Goal: Transaction & Acquisition: Purchase product/service

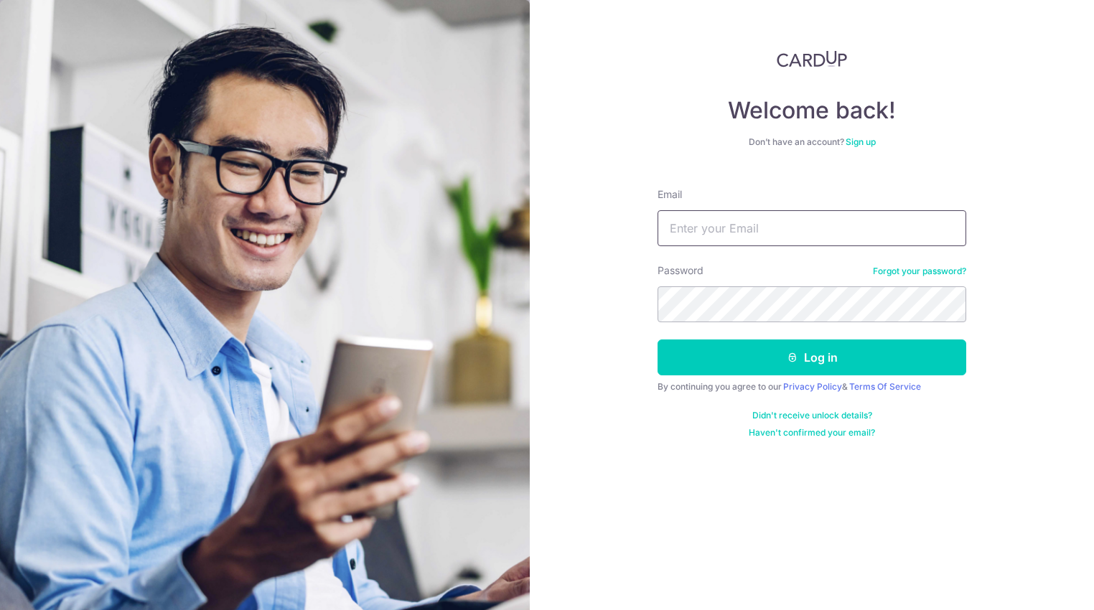
type input "[PERSON_NAME][DOMAIN_NAME][EMAIL_ADDRESS][PERSON_NAME][DOMAIN_NAME]"
click at [821, 352] on button "Log in" at bounding box center [811, 357] width 309 height 36
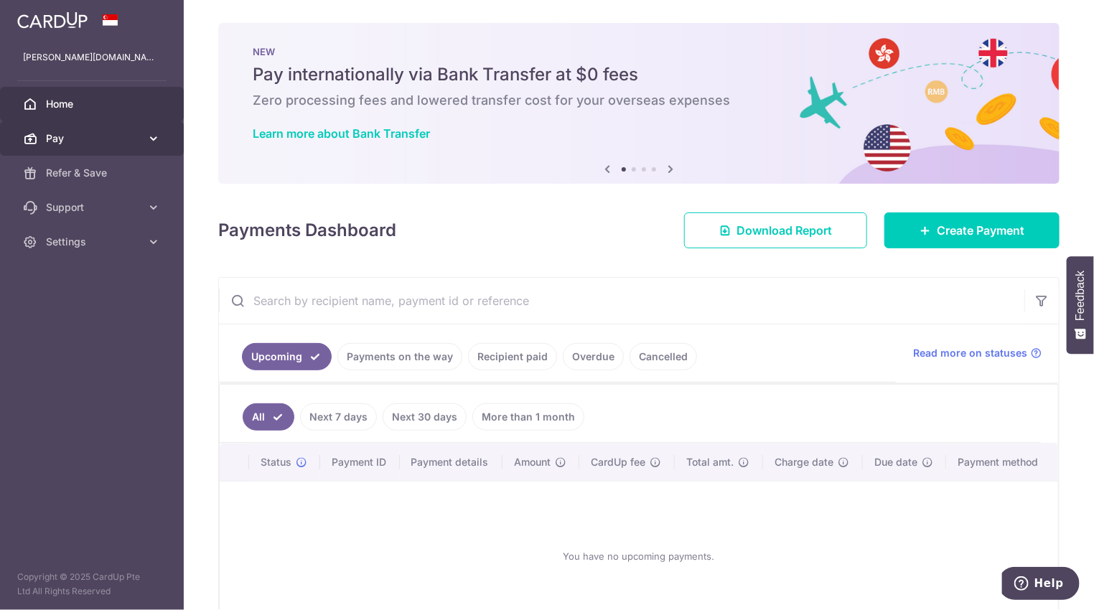
click at [154, 136] on icon at bounding box center [153, 138] width 14 height 14
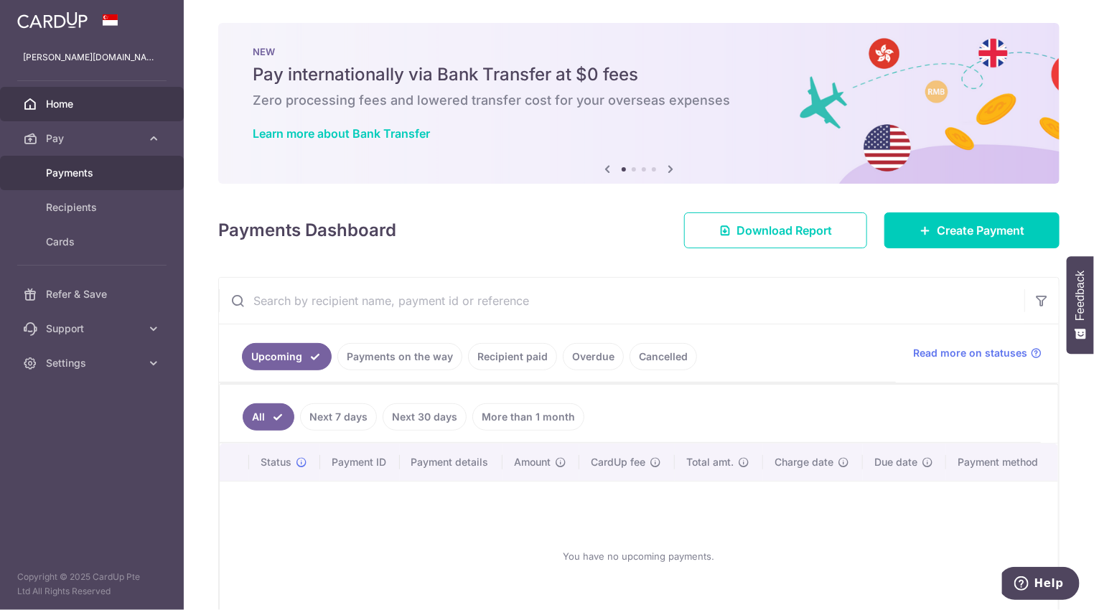
click at [79, 173] on span "Payments" at bounding box center [93, 173] width 95 height 14
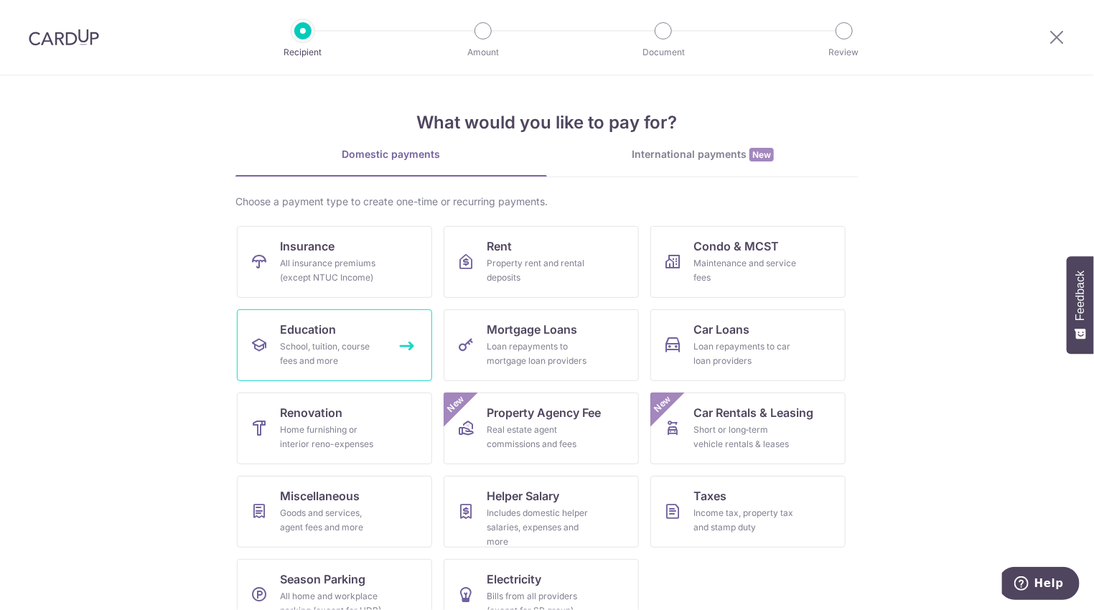
click at [299, 343] on div "School, tuition, course fees and more" at bounding box center [331, 353] width 103 height 29
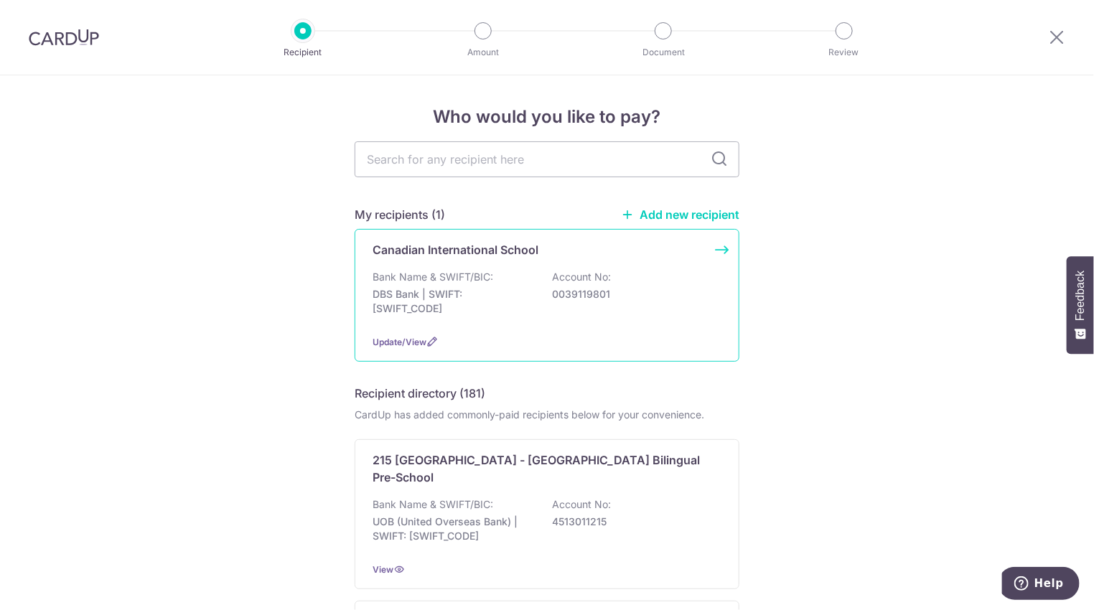
click at [701, 255] on div "Canadian International School" at bounding box center [546, 249] width 349 height 17
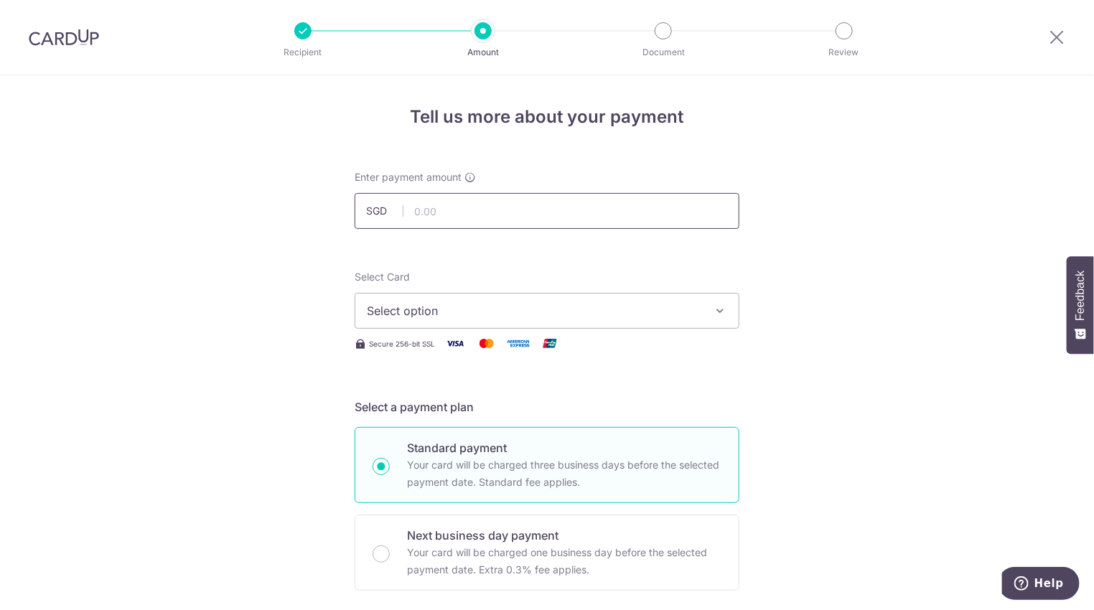
click at [464, 216] on input "text" at bounding box center [547, 211] width 385 height 36
type input "24,680.00"
click at [713, 312] on icon "button" at bounding box center [720, 311] width 14 height 14
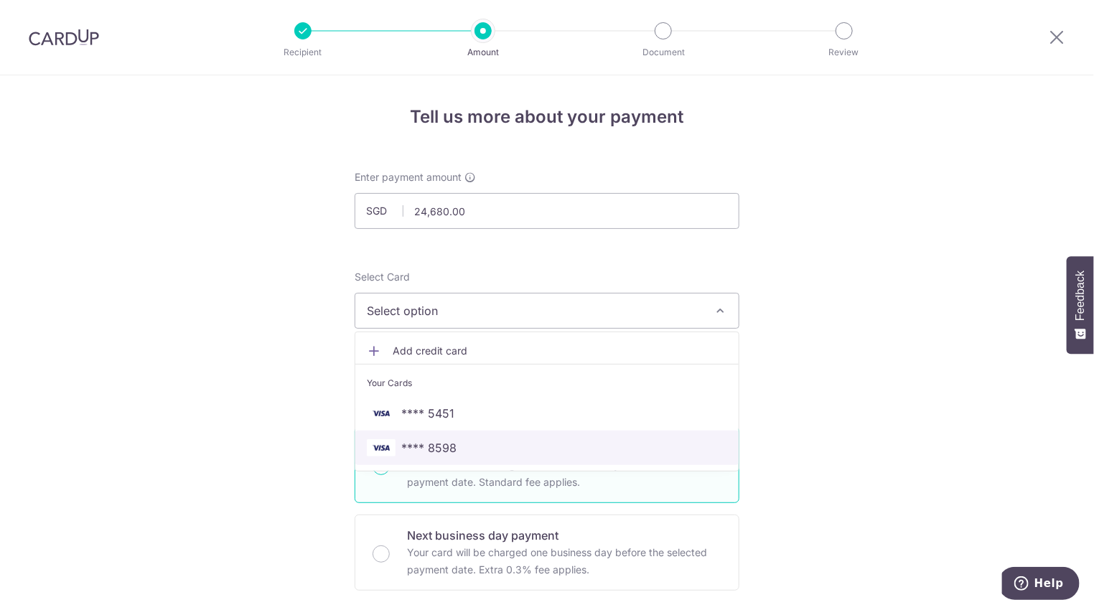
click at [446, 444] on span "**** 8598" at bounding box center [428, 447] width 55 height 17
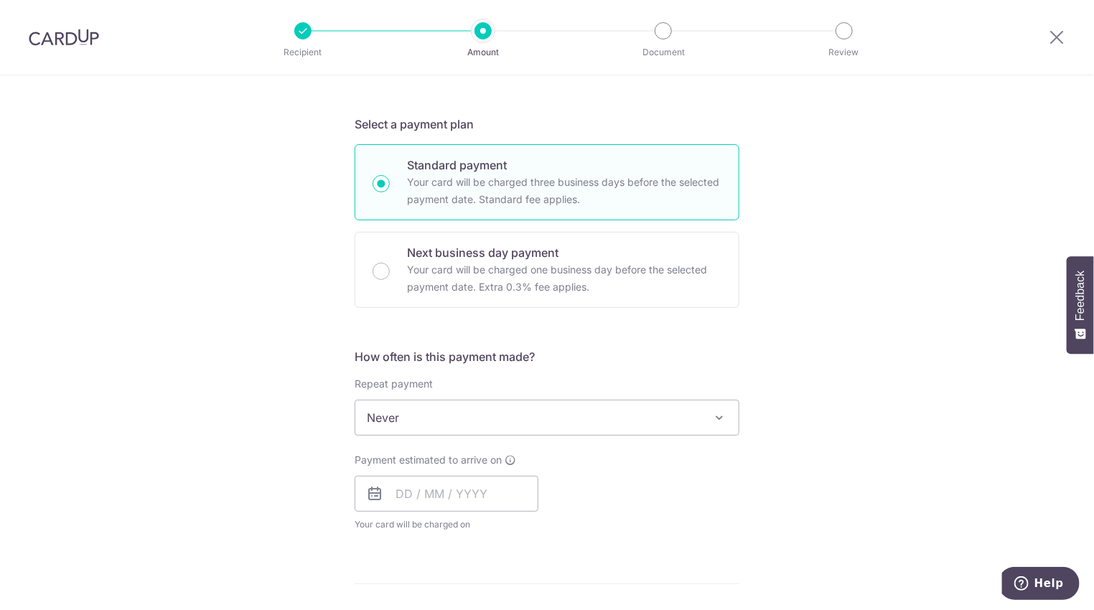
scroll to position [287, 0]
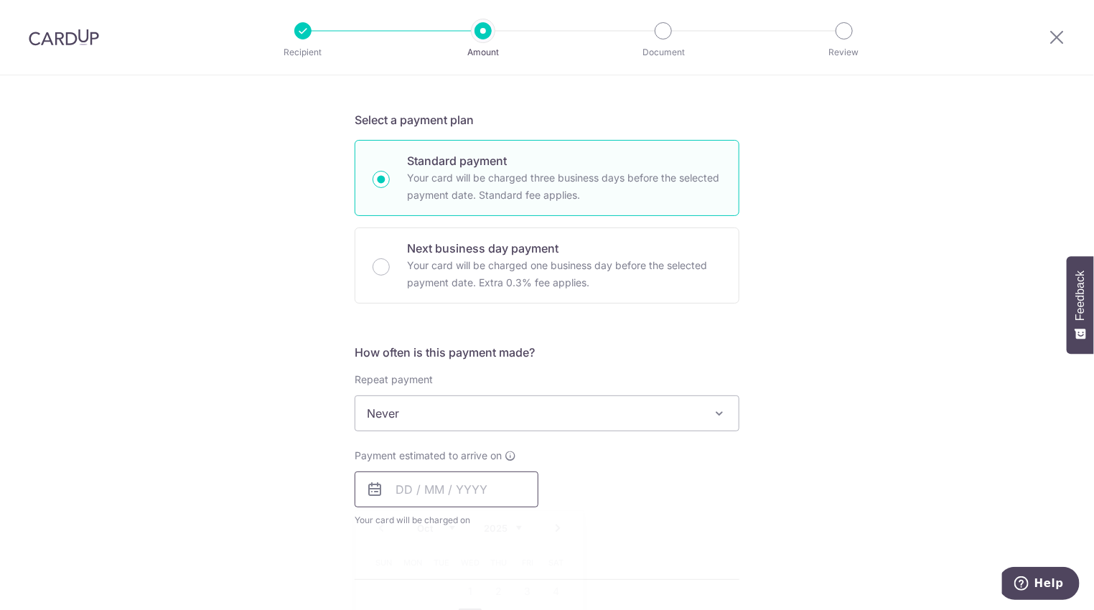
click at [402, 489] on input "text" at bounding box center [447, 489] width 184 height 36
click at [863, 435] on div "Tell us more about your payment Enter payment amount SGD 24,680.00 24680.00 Sel…" at bounding box center [547, 437] width 1094 height 1298
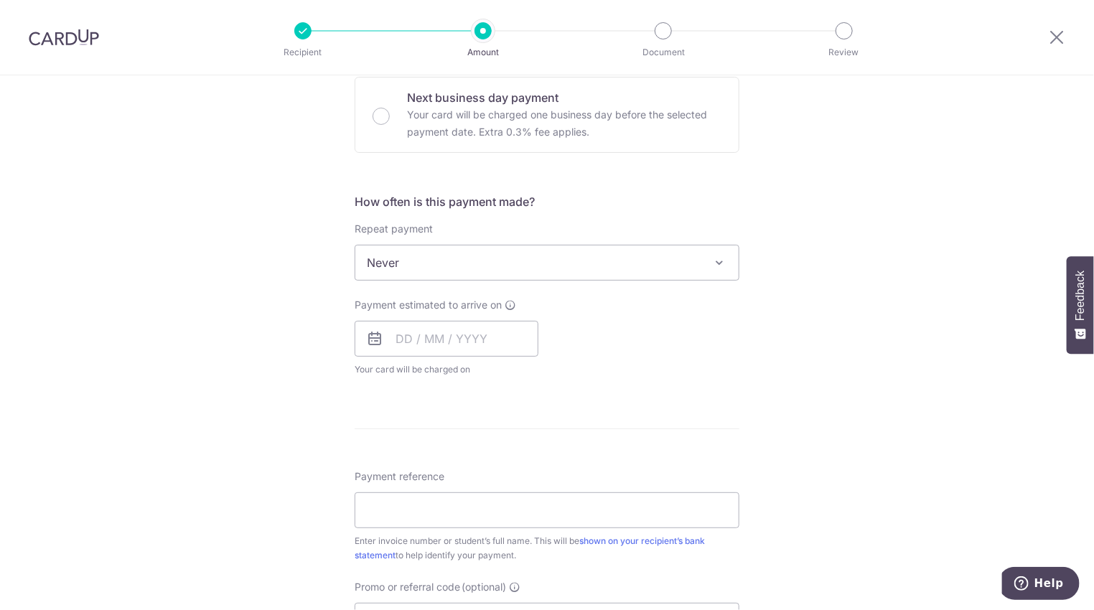
scroll to position [502, 0]
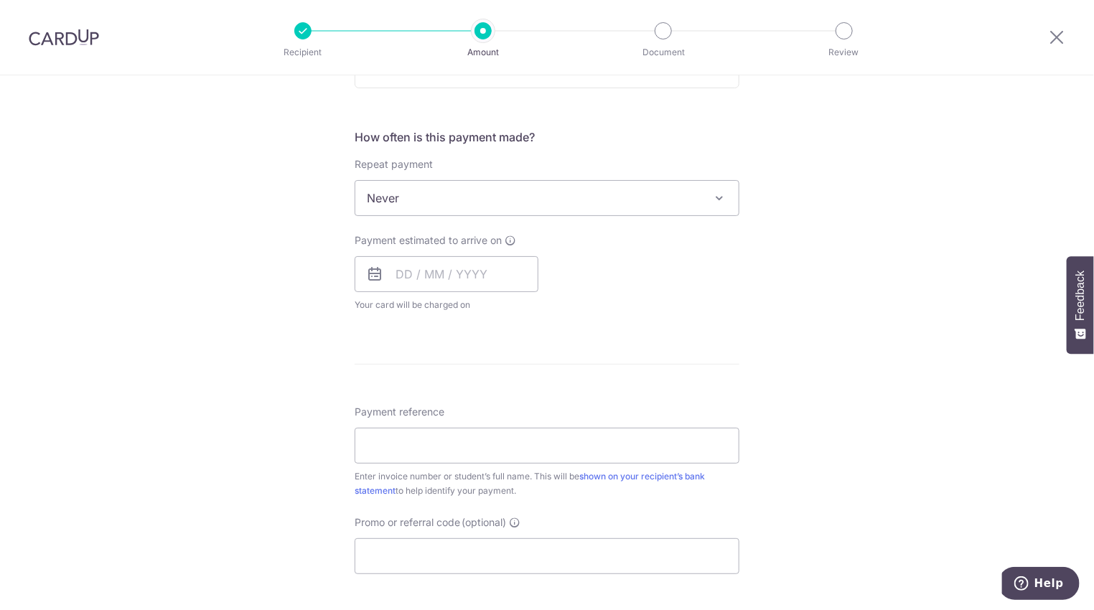
drag, startPoint x: 682, startPoint y: 322, endPoint x: 753, endPoint y: 315, distance: 70.6
click at [686, 322] on form "Enter payment amount SGD 24,680.00 24680.00 Select Card **** 8598 Add credit ca…" at bounding box center [547, 236] width 385 height 1136
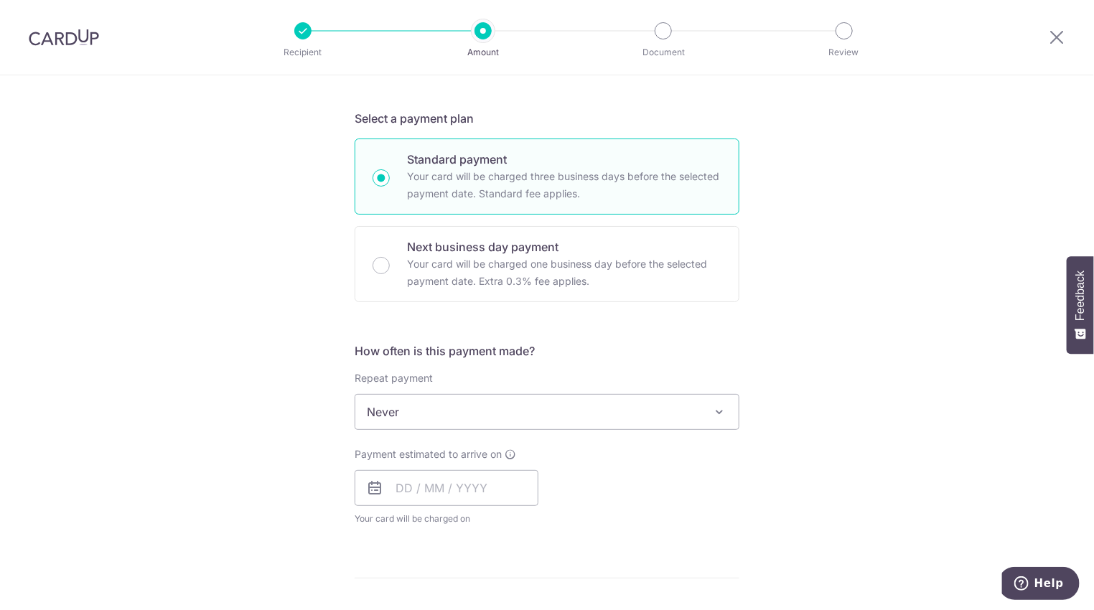
scroll to position [287, 0]
click at [670, 402] on span "Never" at bounding box center [546, 413] width 383 height 34
click at [881, 362] on div "Tell us more about your payment Enter payment amount SGD 24,680.00 24680.00 Sel…" at bounding box center [547, 437] width 1094 height 1298
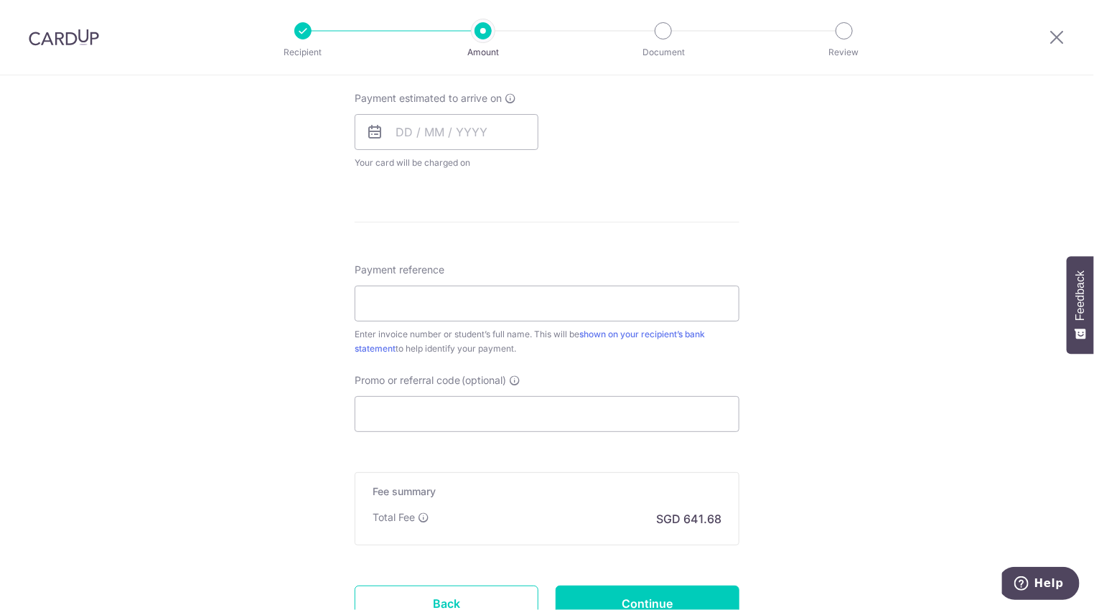
scroll to position [646, 0]
click at [507, 306] on input "Payment reference" at bounding box center [547, 302] width 385 height 36
type input "Wang Hailu"
click at [858, 346] on div "Tell us more about your payment Enter payment amount SGD 24,680.00 24680.00 Sel…" at bounding box center [547, 78] width 1094 height 1298
click at [574, 414] on input "Promo or referral code (optional)" at bounding box center [547, 413] width 385 height 36
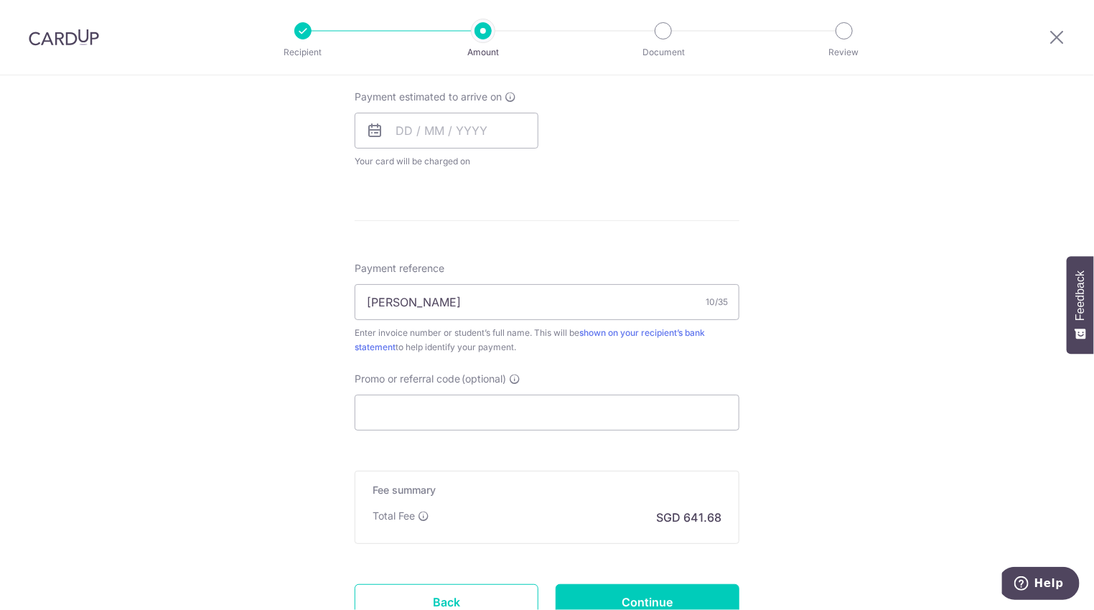
click at [914, 300] on div "Tell us more about your payment Enter payment amount SGD 24,680.00 24680.00 Sel…" at bounding box center [547, 78] width 1094 height 1298
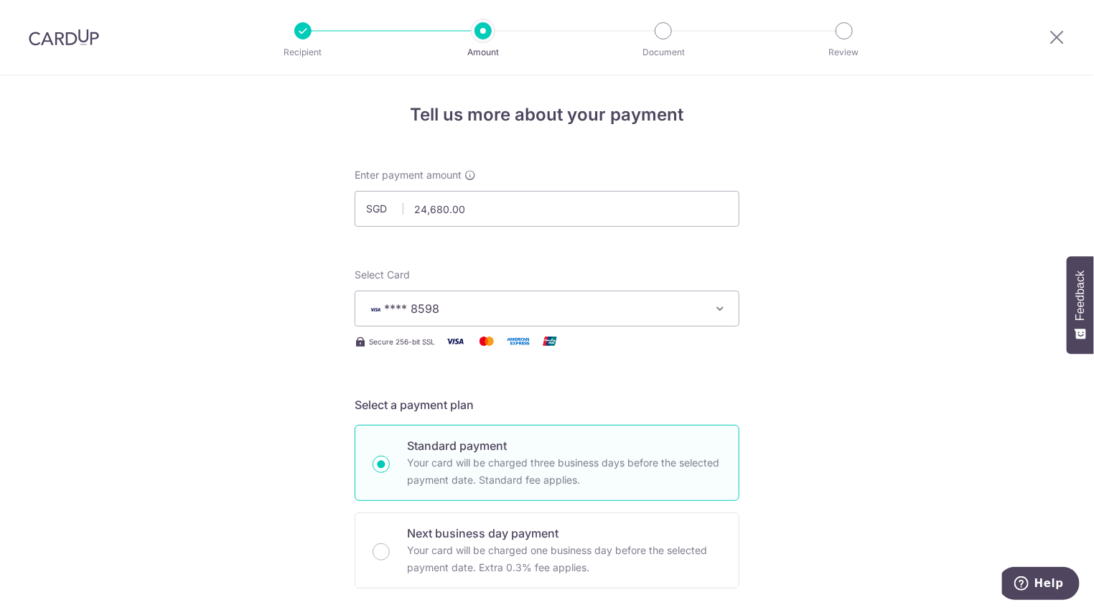
scroll to position [0, 0]
drag, startPoint x: 1059, startPoint y: 42, endPoint x: 621, endPoint y: 65, distance: 439.1
click at [1059, 42] on icon at bounding box center [1056, 37] width 17 height 18
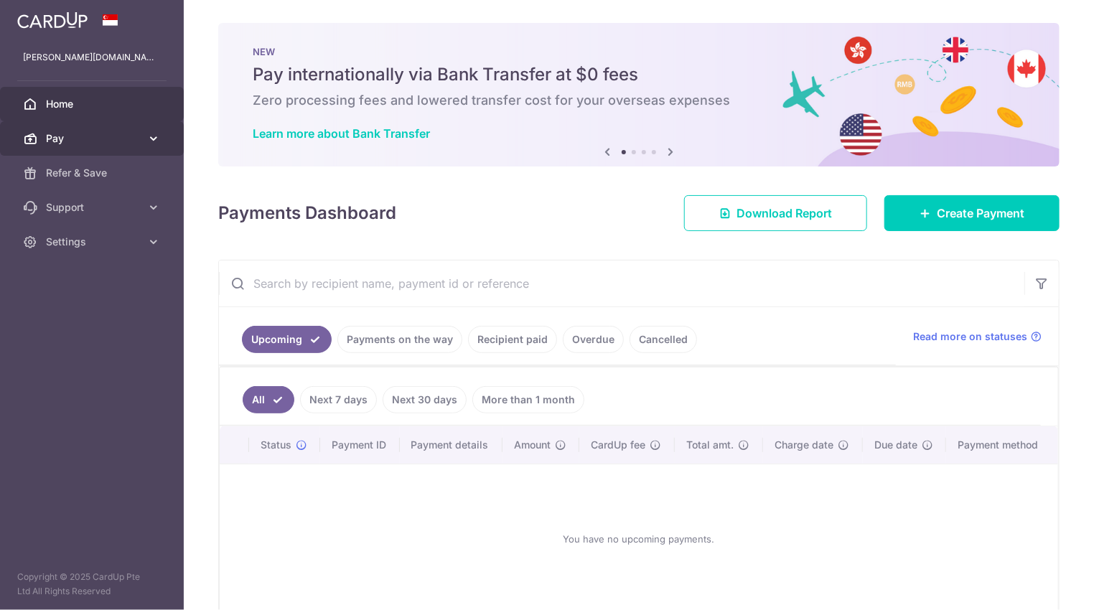
click at [149, 144] on icon at bounding box center [153, 138] width 14 height 14
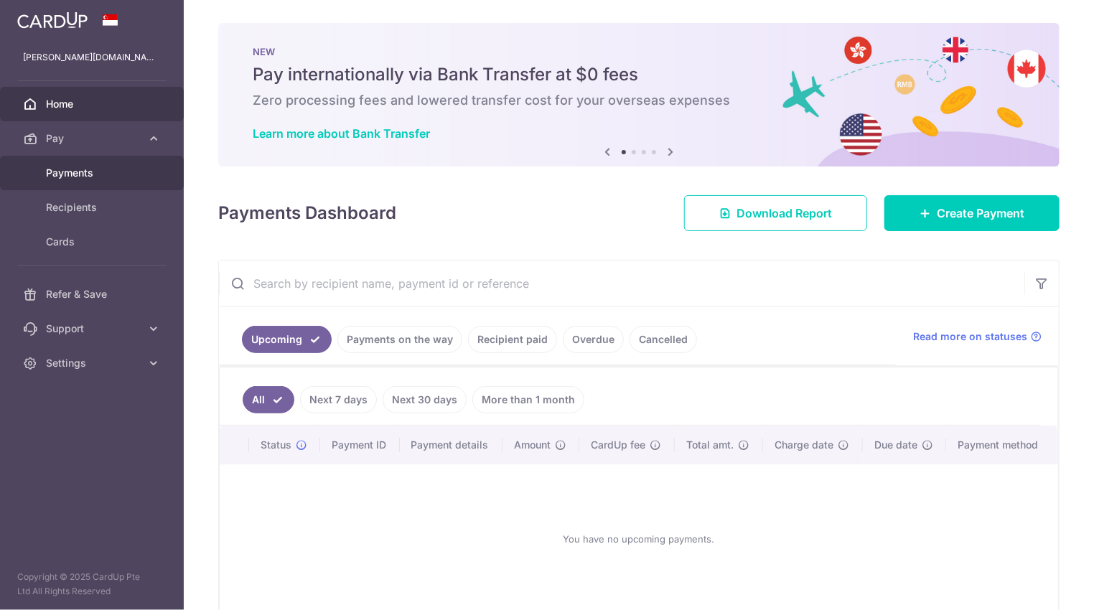
click at [74, 166] on span "Payments" at bounding box center [93, 173] width 95 height 14
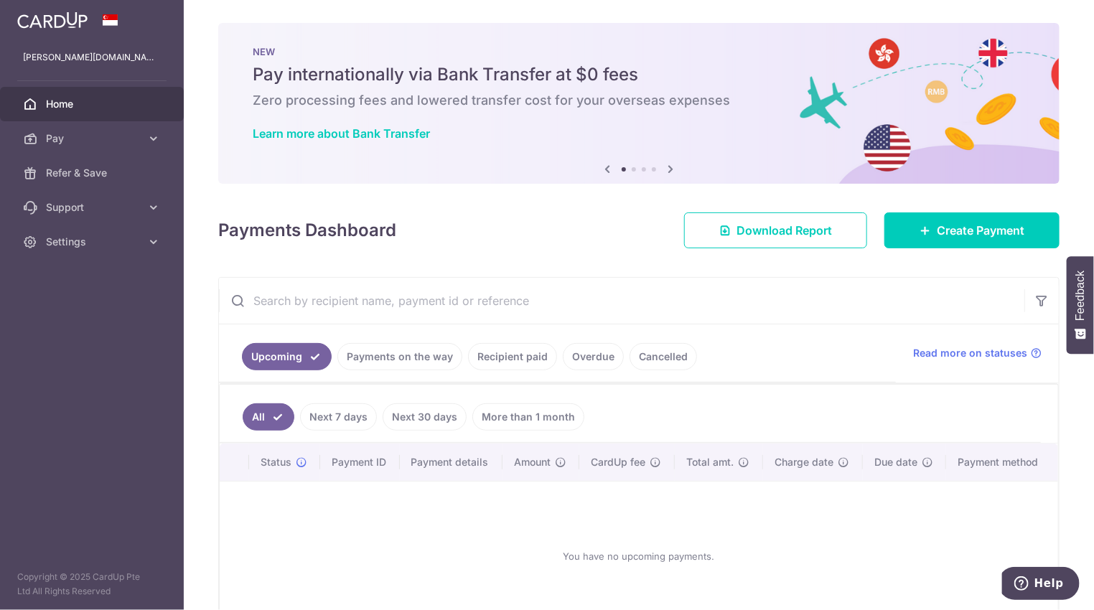
click at [501, 355] on link "Recipient paid" at bounding box center [512, 356] width 89 height 27
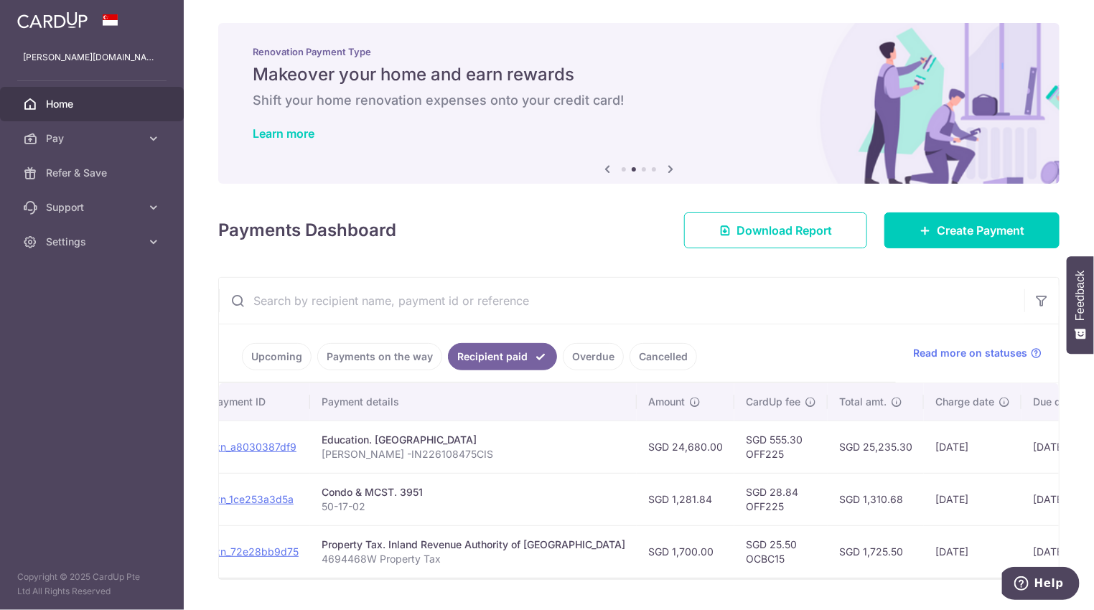
scroll to position [0, 183]
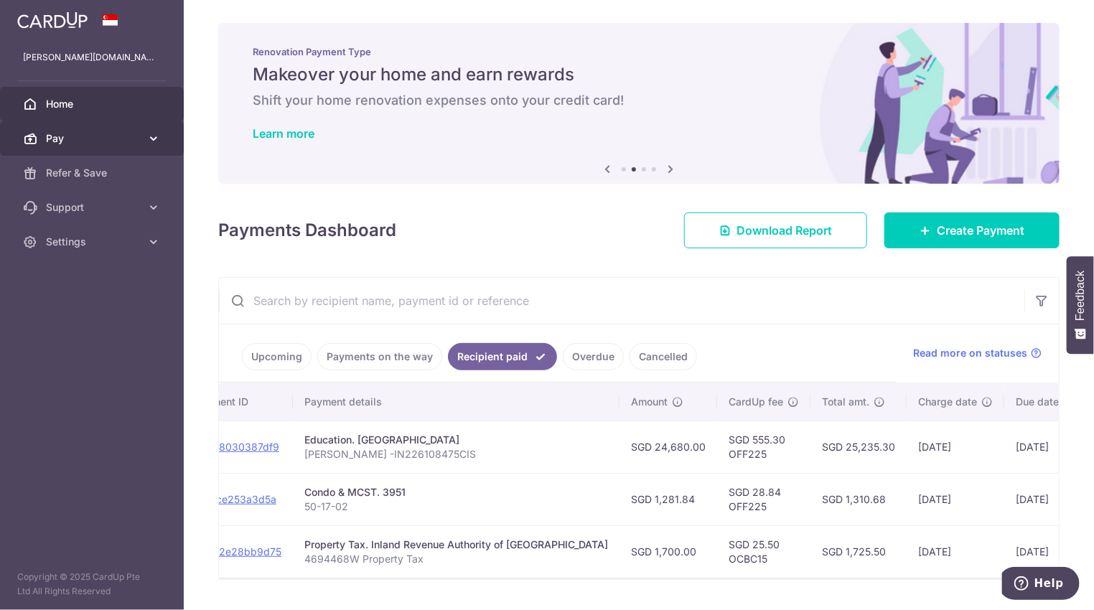
click at [56, 141] on span "Pay" at bounding box center [93, 138] width 95 height 14
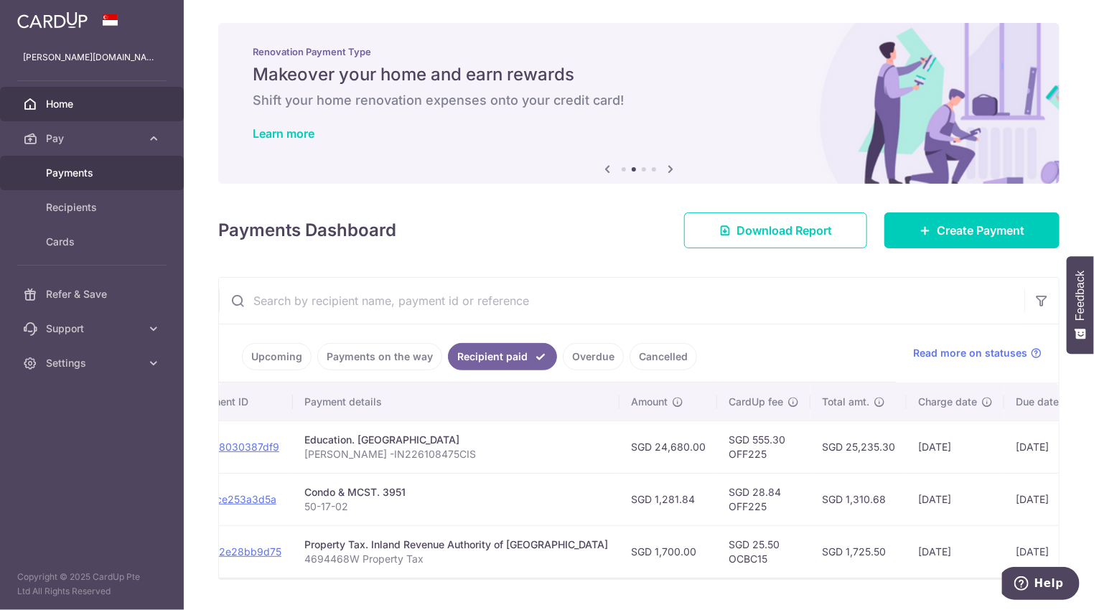
click at [79, 176] on span "Payments" at bounding box center [93, 173] width 95 height 14
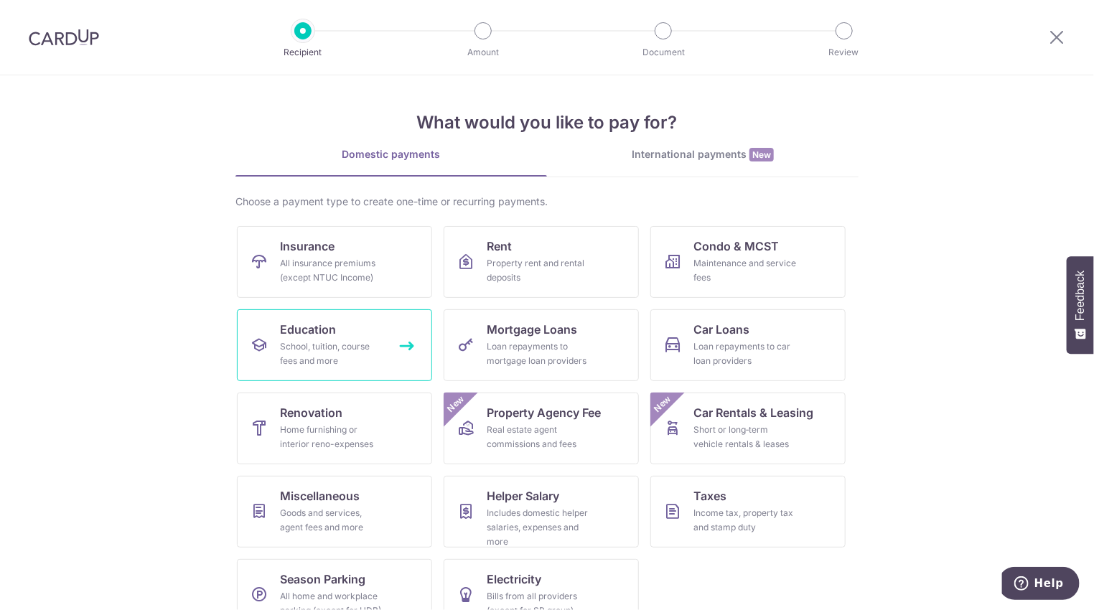
click at [318, 337] on span "Education" at bounding box center [308, 329] width 56 height 17
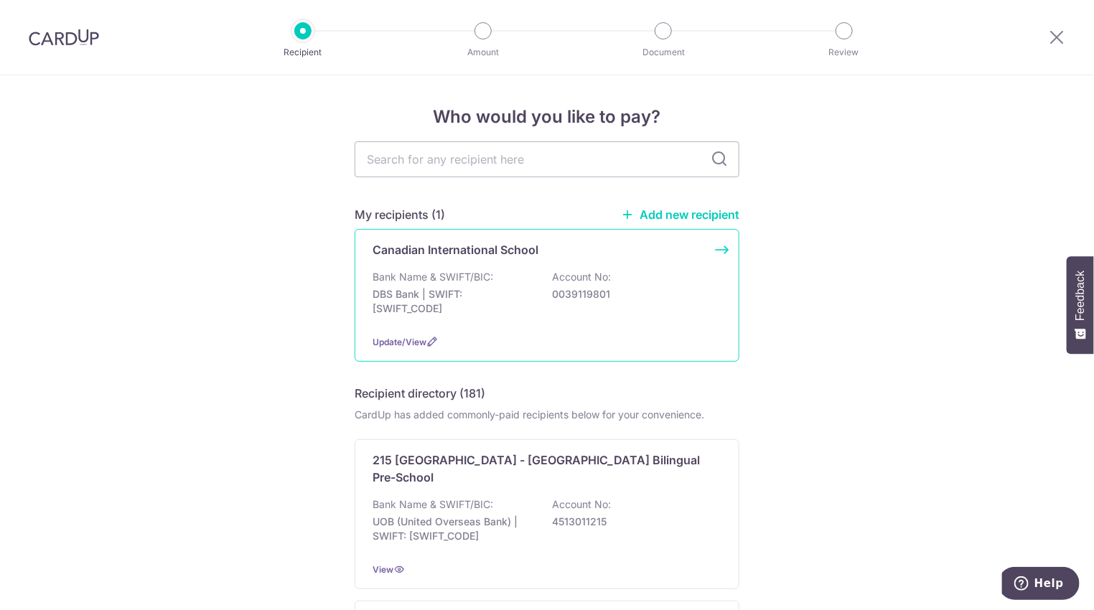
click at [702, 266] on div "Canadian International School Bank Name & SWIFT/BIC: DBS Bank | SWIFT: DBSSSGSG…" at bounding box center [547, 295] width 385 height 133
click at [716, 249] on div "Canadian International School Bank Name & SWIFT/BIC: DBS Bank | SWIFT: [SWIFT_C…" at bounding box center [547, 295] width 385 height 133
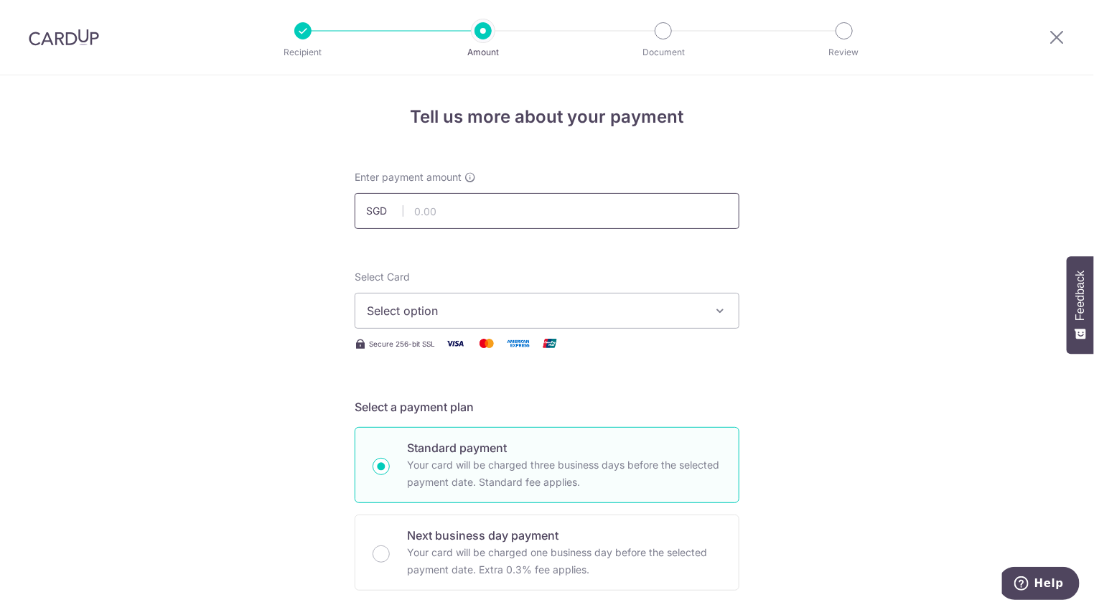
click at [445, 208] on input "text" at bounding box center [547, 211] width 385 height 36
type input "24,680.00"
click at [706, 312] on button "Select option" at bounding box center [547, 311] width 385 height 36
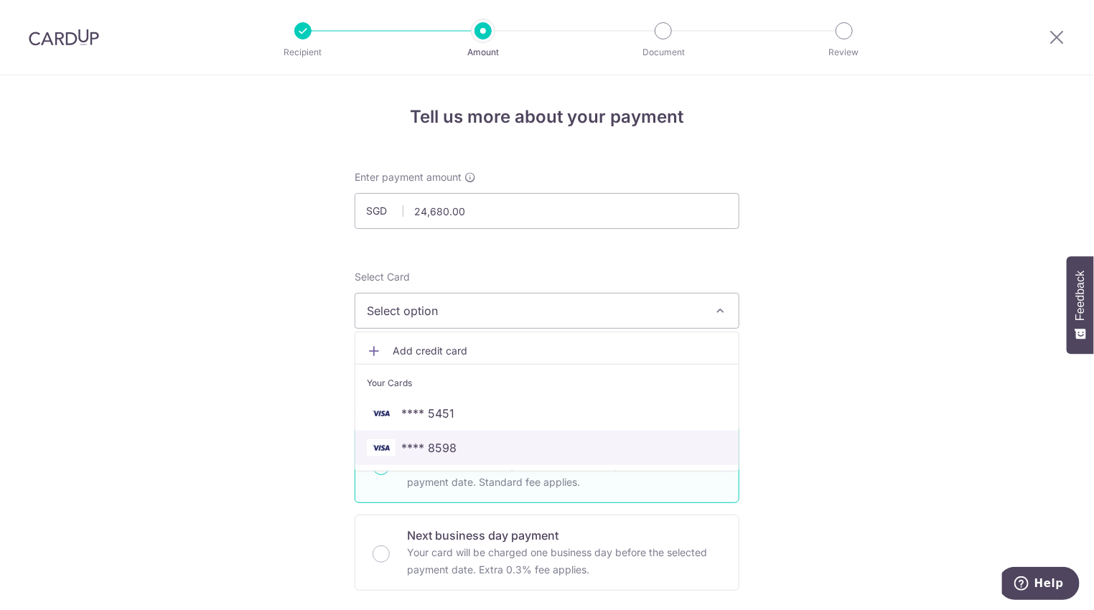
click at [461, 446] on span "**** 8598" at bounding box center [547, 447] width 360 height 17
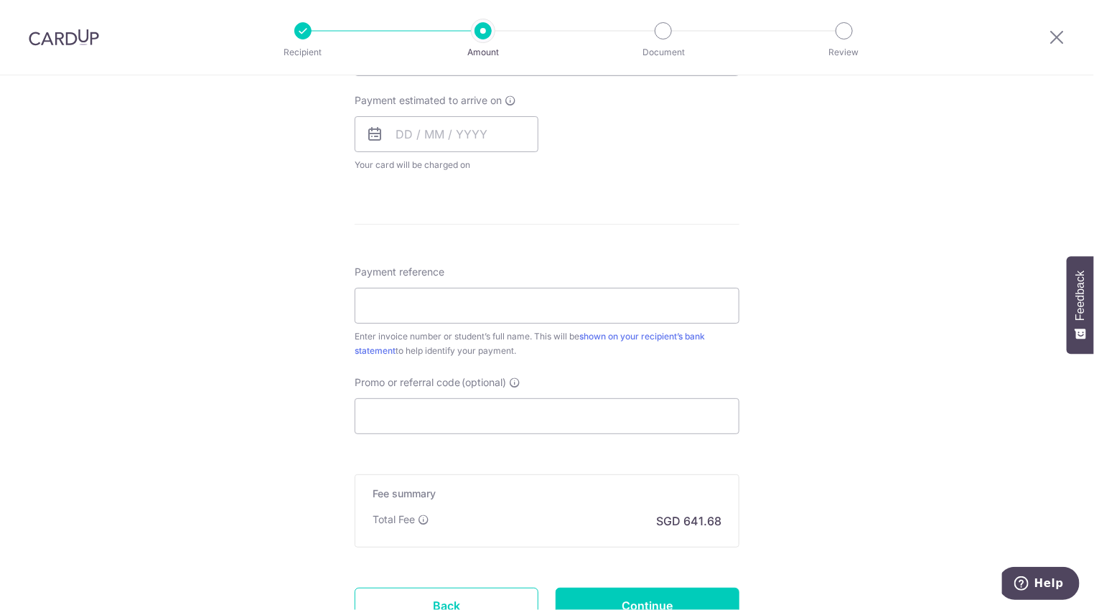
scroll to position [646, 0]
click at [502, 300] on input "Payment reference" at bounding box center [547, 302] width 385 height 36
type input "Wang Hailu"
click at [845, 356] on div "Tell us more about your payment Enter payment amount SGD 24,680.00 24680.00 Sel…" at bounding box center [547, 78] width 1094 height 1298
click at [515, 410] on input "Promo or referral code (optional)" at bounding box center [547, 413] width 385 height 36
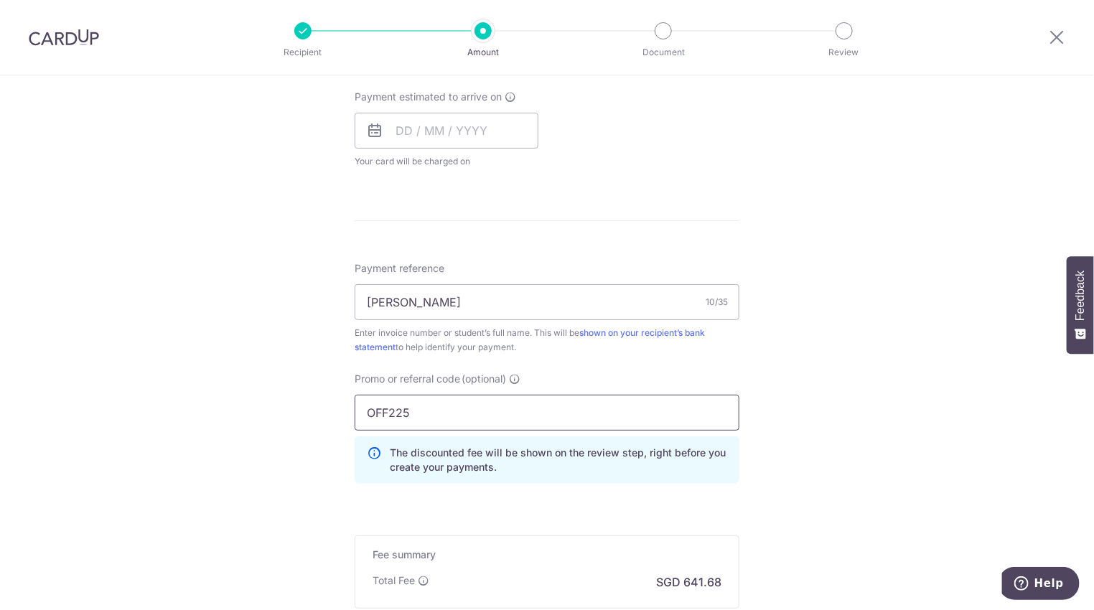
type input "OFF225"
click at [787, 383] on div "Tell us more about your payment Enter payment amount SGD 24,680.00 24680.00 Sel…" at bounding box center [547, 110] width 1094 height 1363
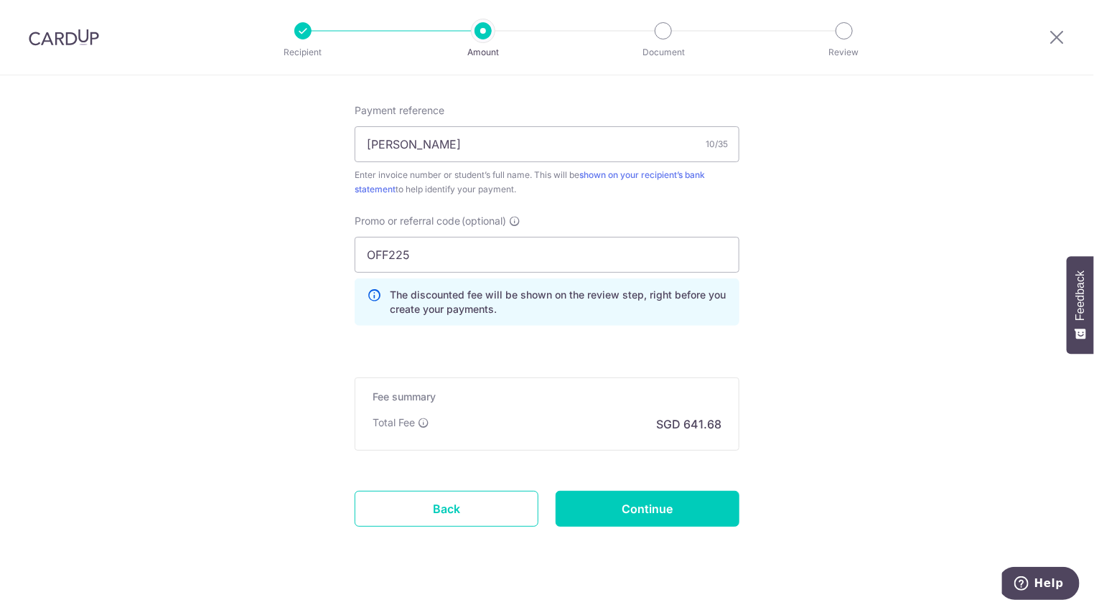
scroll to position [824, 0]
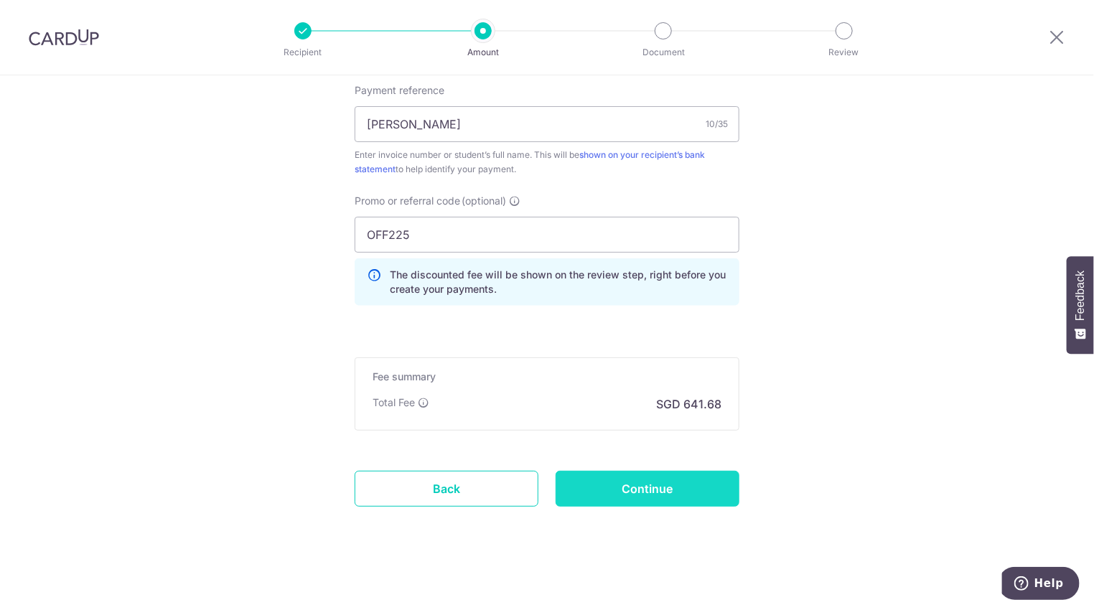
click at [644, 484] on input "Continue" at bounding box center [647, 489] width 184 height 36
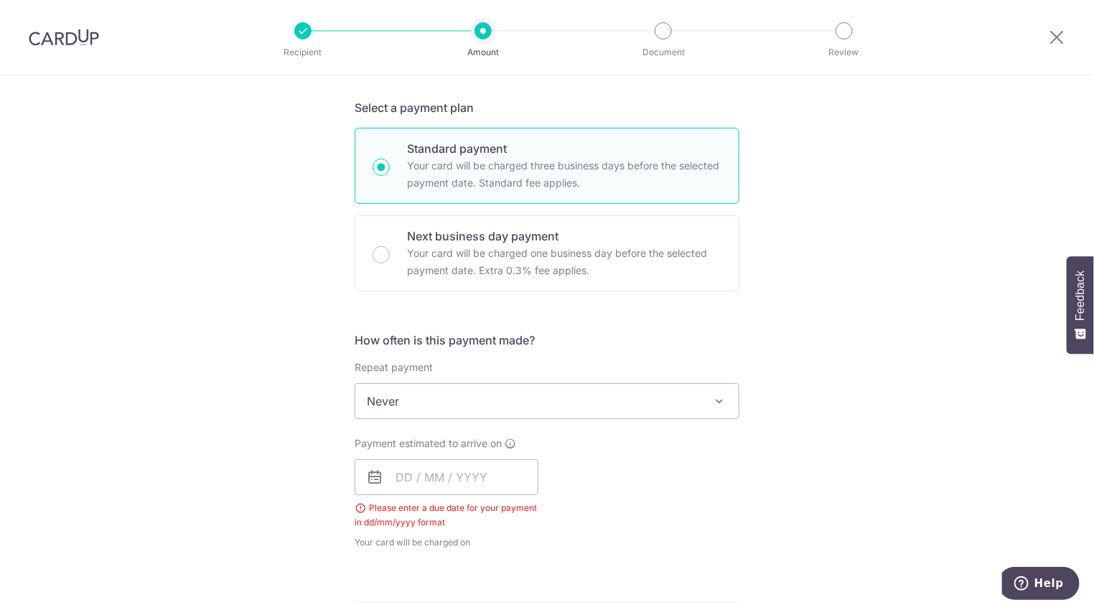
scroll to position [292, 0]
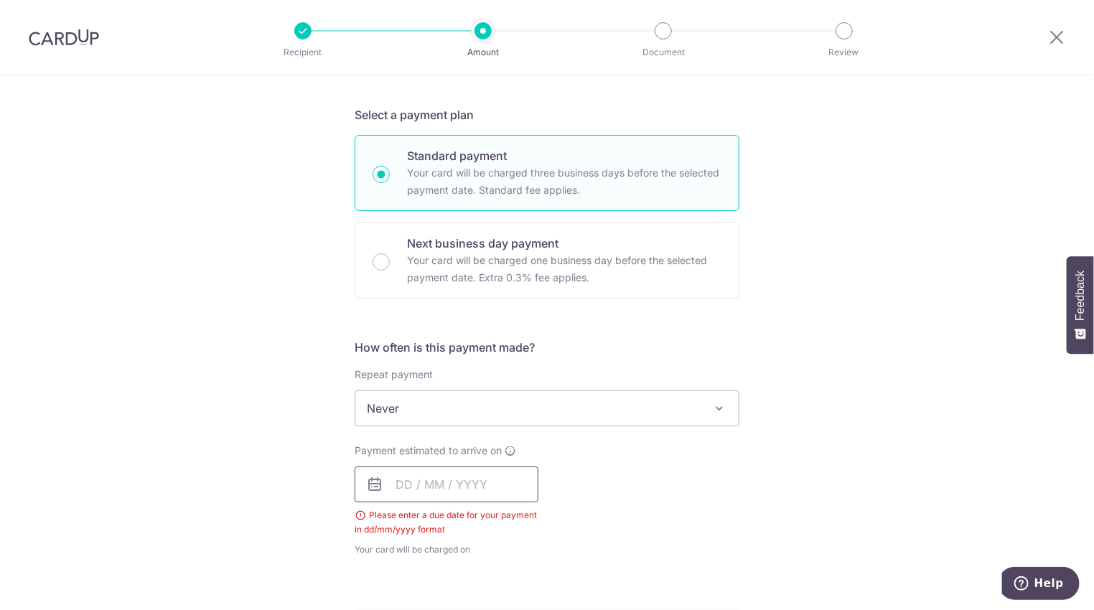
click at [397, 477] on input "text" at bounding box center [447, 484] width 184 height 36
click at [393, 481] on input "text" at bounding box center [447, 484] width 184 height 36
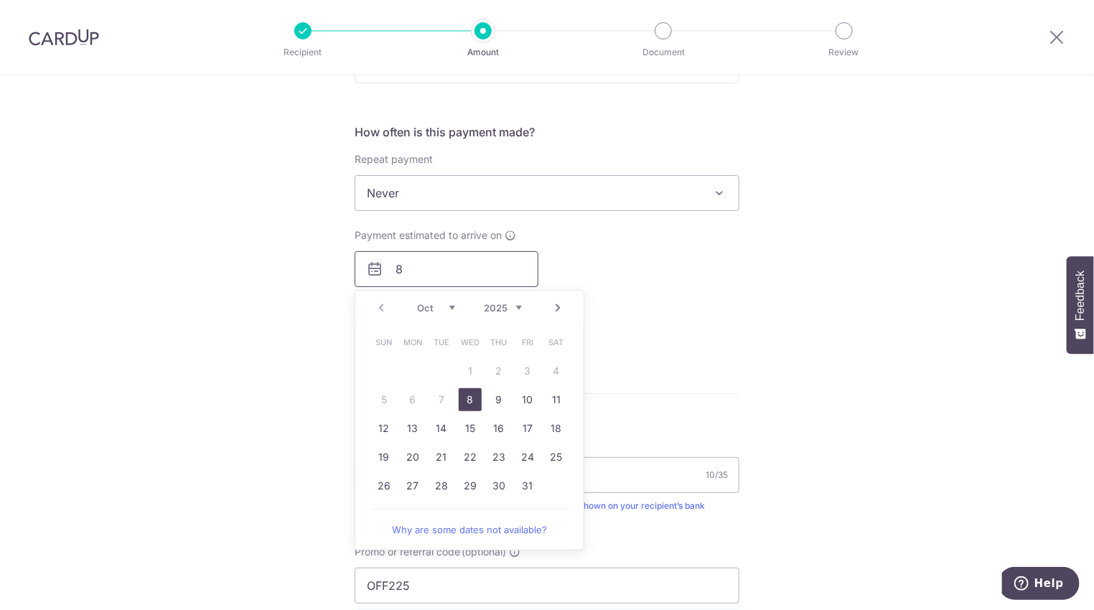
scroll to position [507, 0]
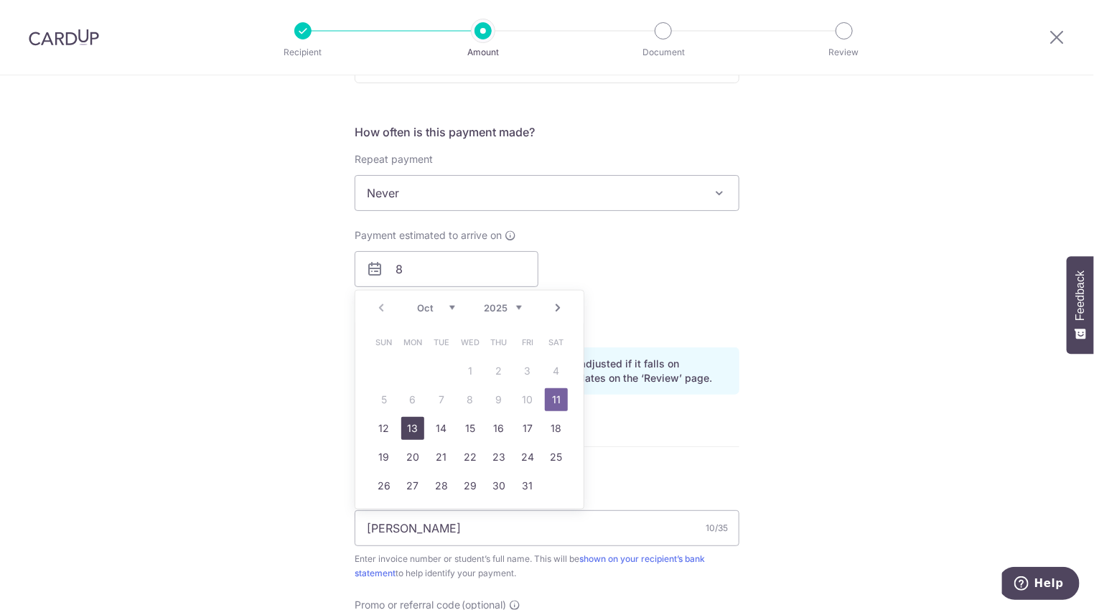
click at [411, 425] on link "13" at bounding box center [412, 428] width 23 height 23
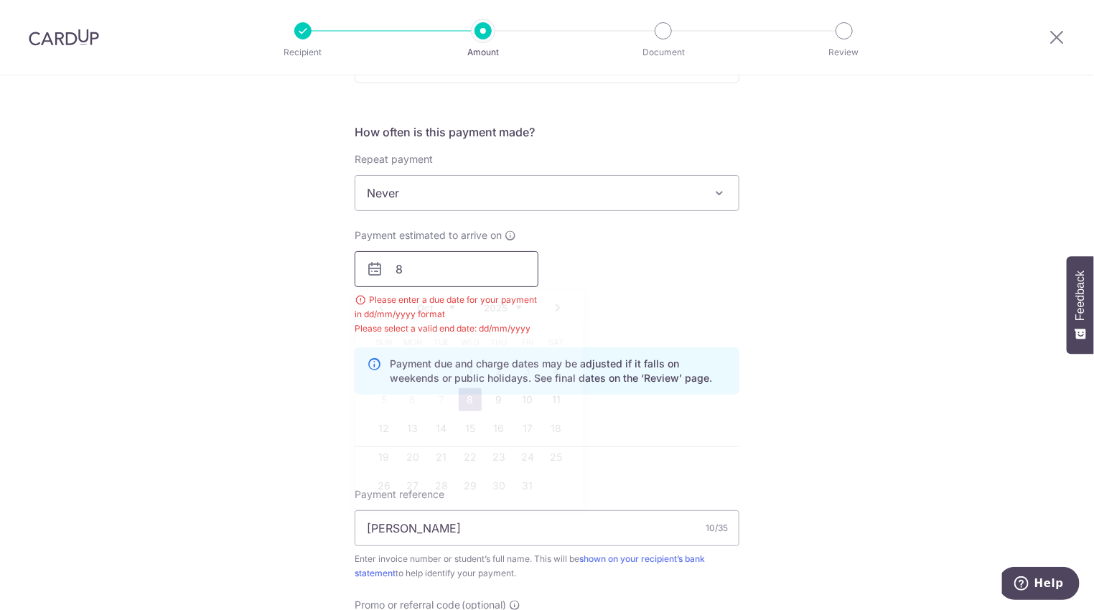
click at [428, 276] on input "8" at bounding box center [447, 269] width 184 height 36
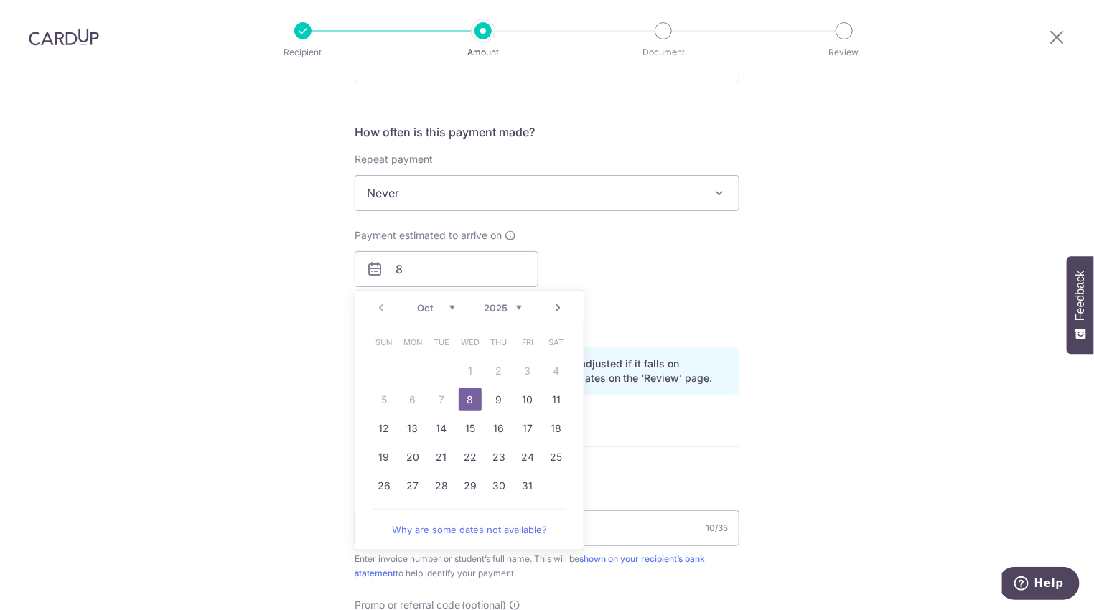
click at [466, 391] on link "8" at bounding box center [470, 399] width 23 height 23
type input "[DATE]"
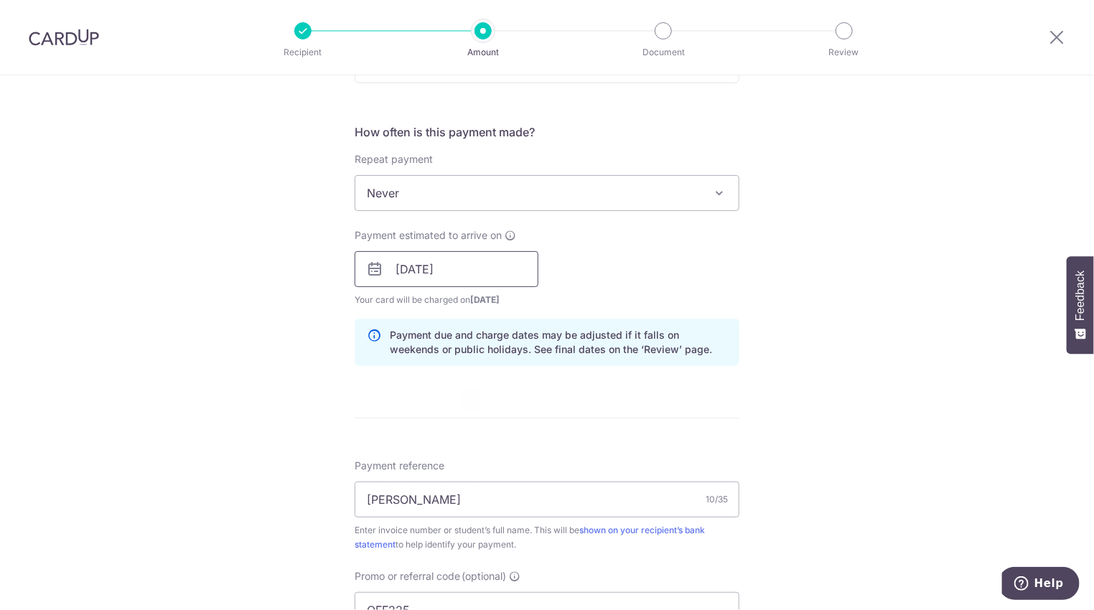
click at [453, 263] on input "08/10/2025" at bounding box center [447, 269] width 184 height 36
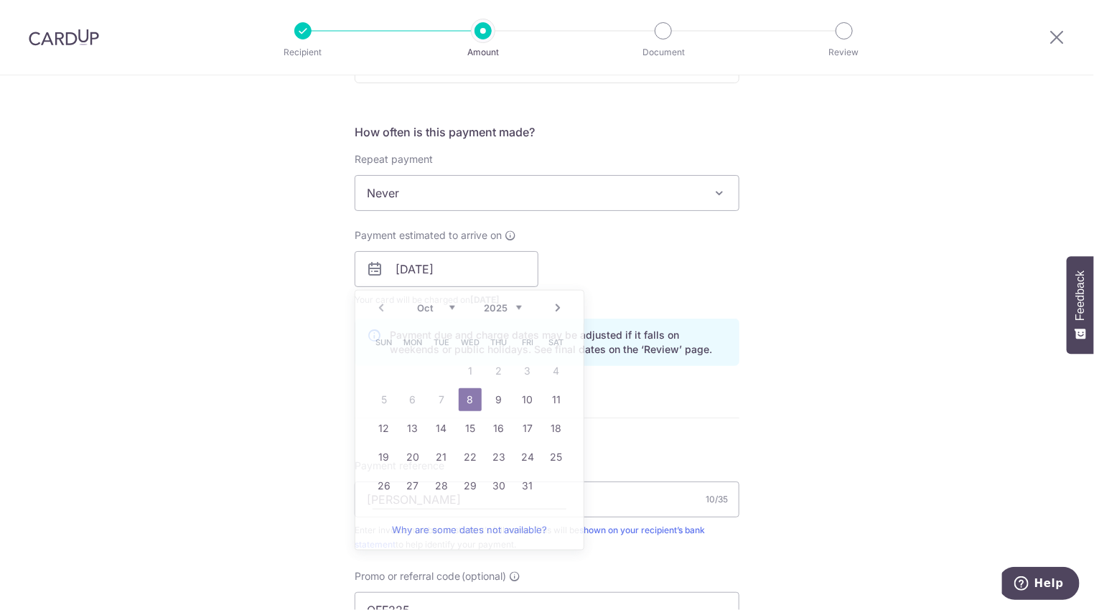
click at [757, 356] on div "Tell us more about your payment Enter payment amount SGD 24,680.00 24680.00 Sel…" at bounding box center [547, 279] width 1094 height 1422
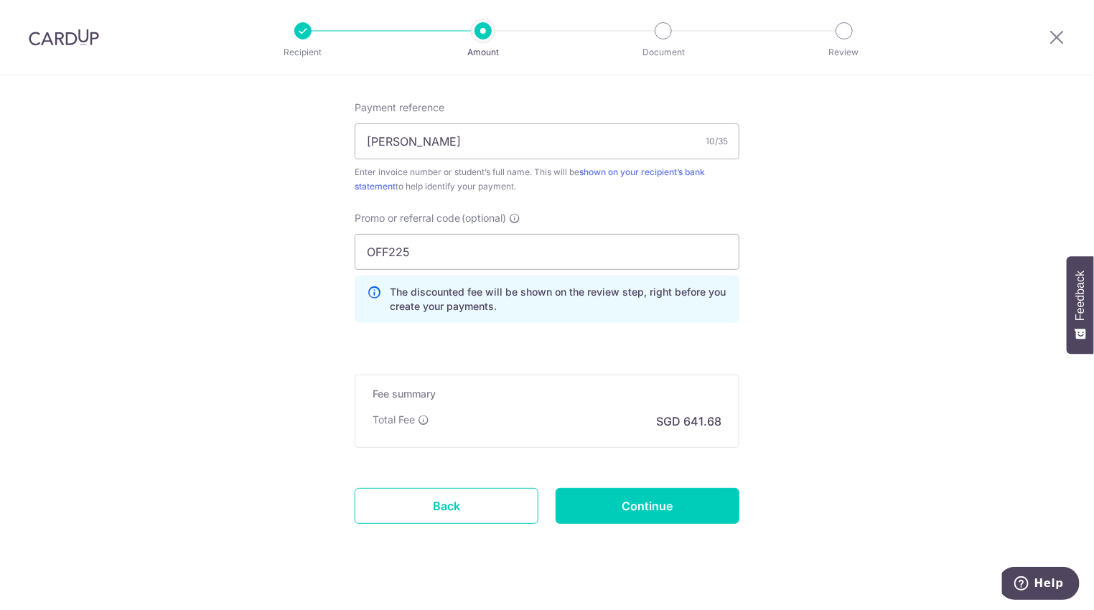
scroll to position [882, 0]
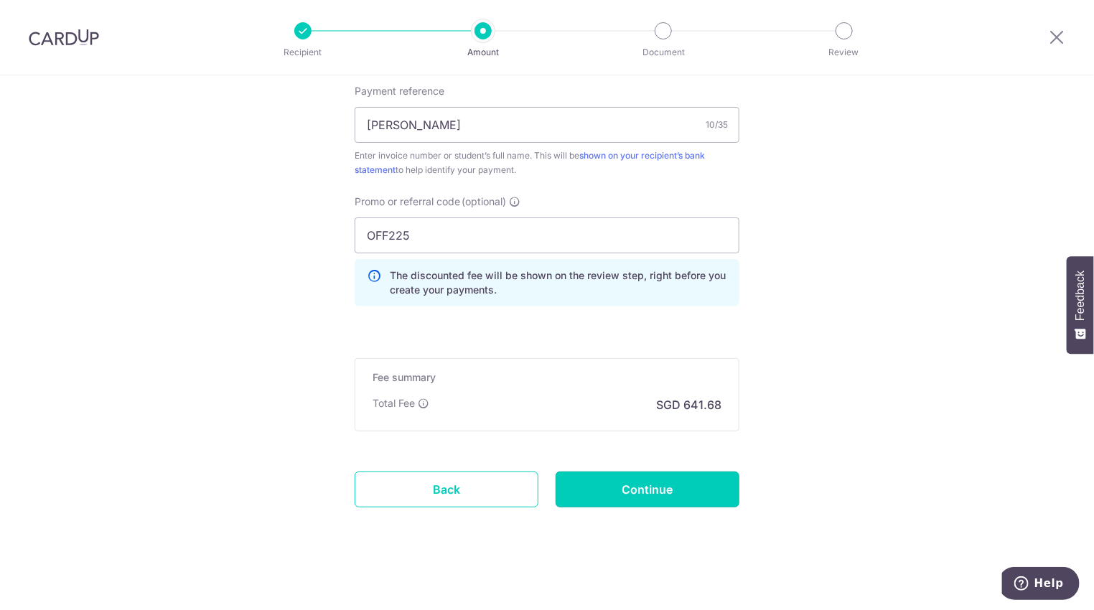
drag, startPoint x: 645, startPoint y: 481, endPoint x: 827, endPoint y: 449, distance: 184.4
click at [645, 481] on input "Continue" at bounding box center [647, 489] width 184 height 36
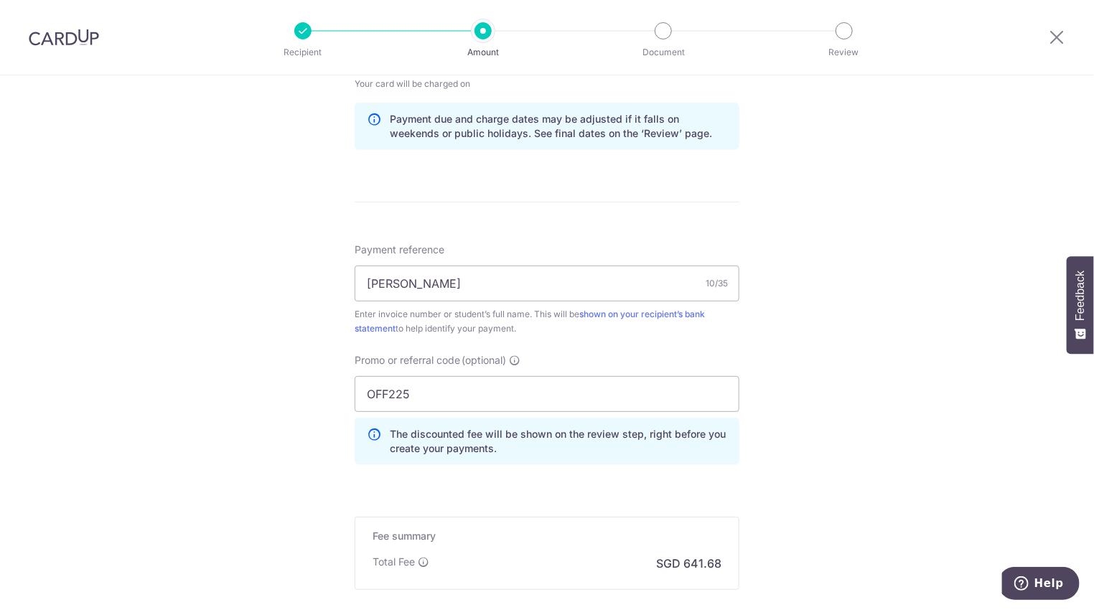
scroll to position [789, 0]
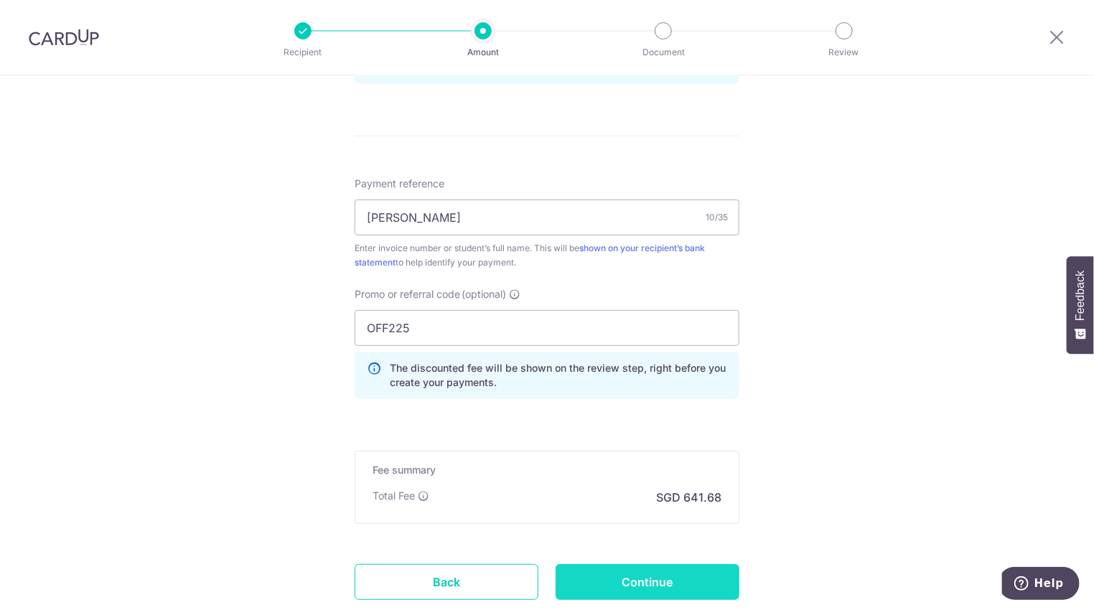
click at [650, 575] on input "Continue" at bounding box center [647, 582] width 184 height 36
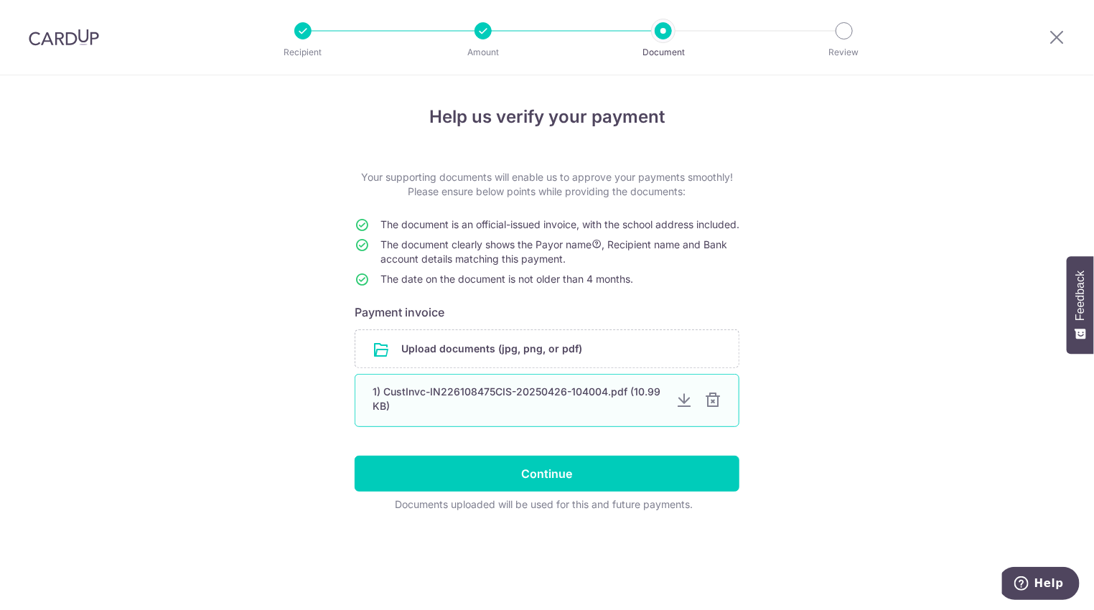
click at [615, 408] on div "1) CustInvc-IN226108475CIS-20250426-104004.pdf (10.99 KB)" at bounding box center [517, 399] width 291 height 29
click at [681, 409] on div at bounding box center [683, 400] width 17 height 17
click at [715, 409] on div at bounding box center [712, 400] width 17 height 17
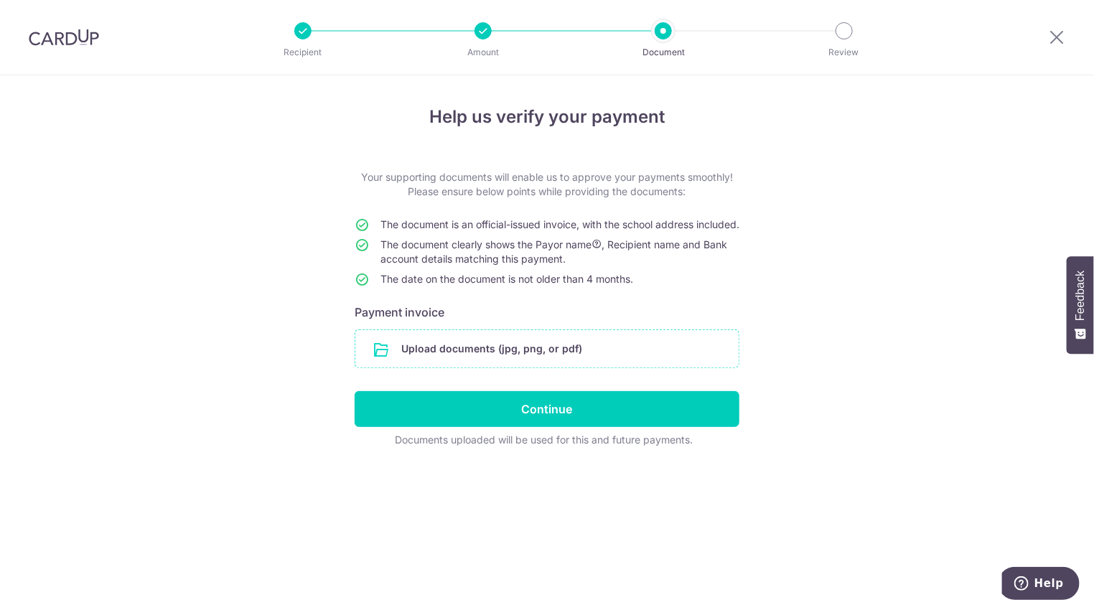
click at [527, 362] on input "file" at bounding box center [546, 348] width 383 height 37
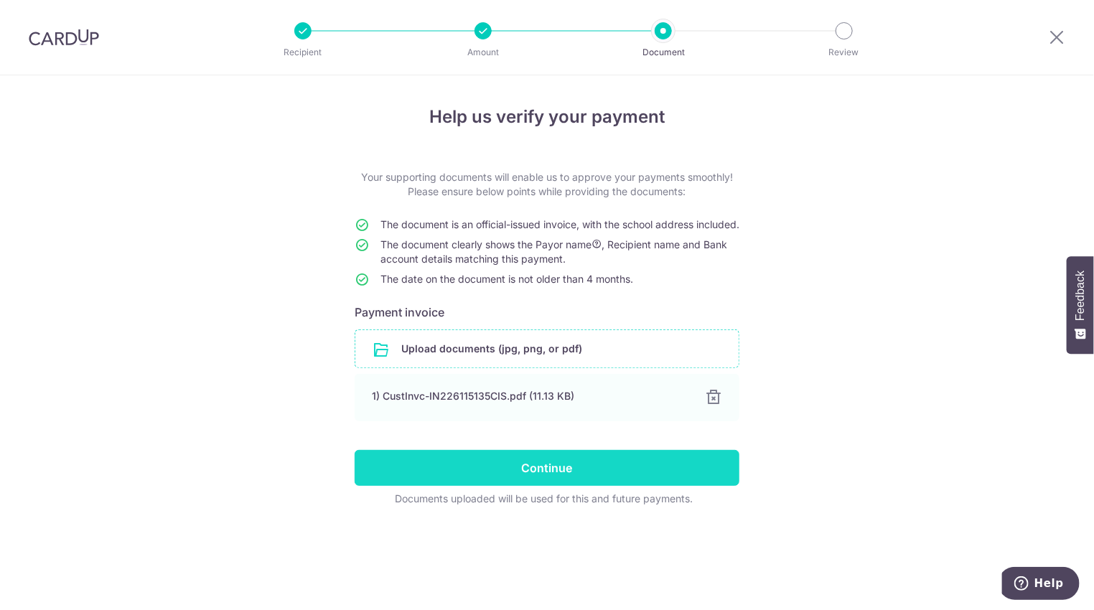
click at [610, 477] on input "Continue" at bounding box center [547, 468] width 385 height 36
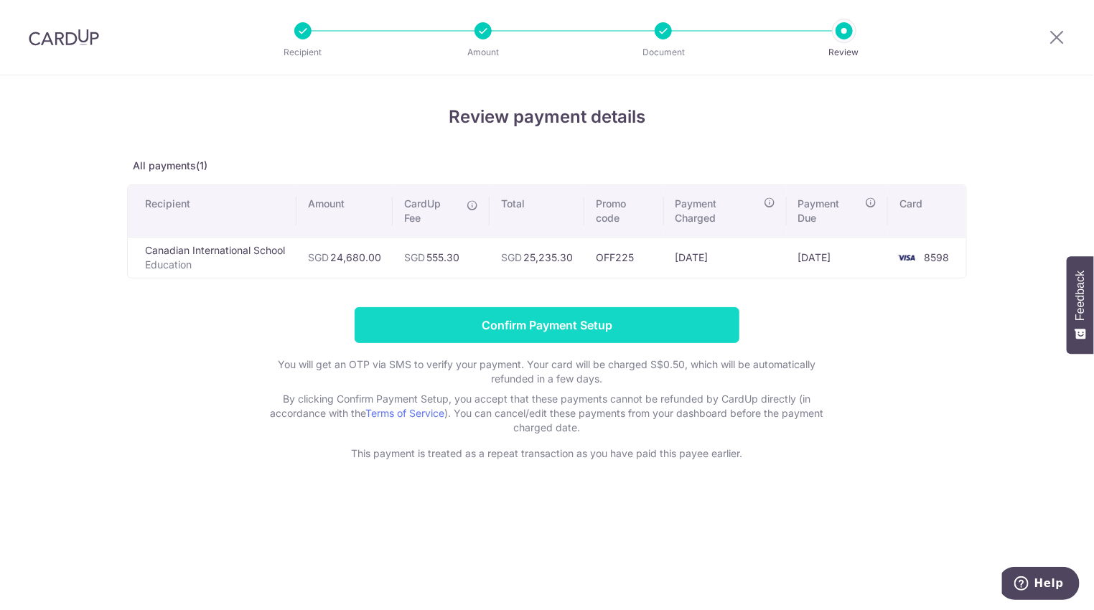
click at [598, 324] on input "Confirm Payment Setup" at bounding box center [547, 325] width 385 height 36
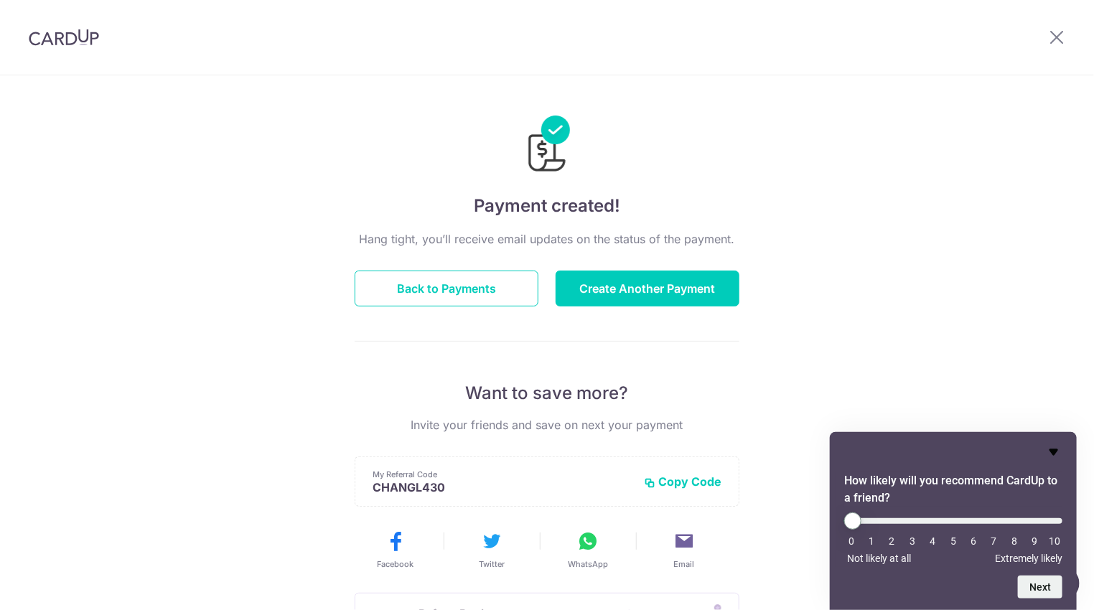
click at [1056, 451] on icon "Hide survey" at bounding box center [1053, 452] width 17 height 17
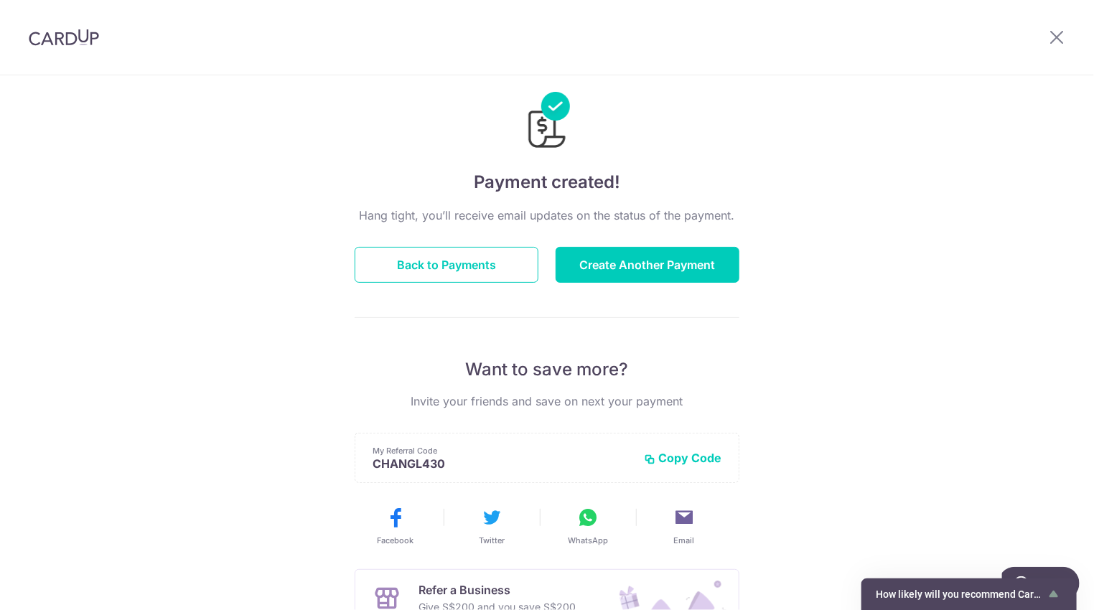
scroll to position [14, 0]
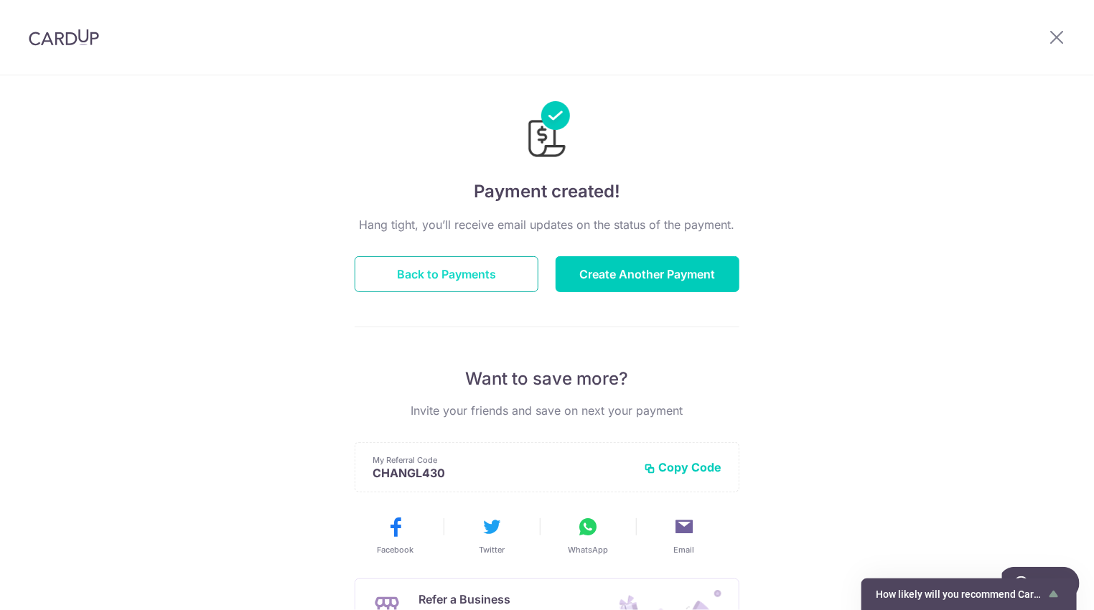
click at [485, 268] on button "Back to Payments" at bounding box center [447, 274] width 184 height 36
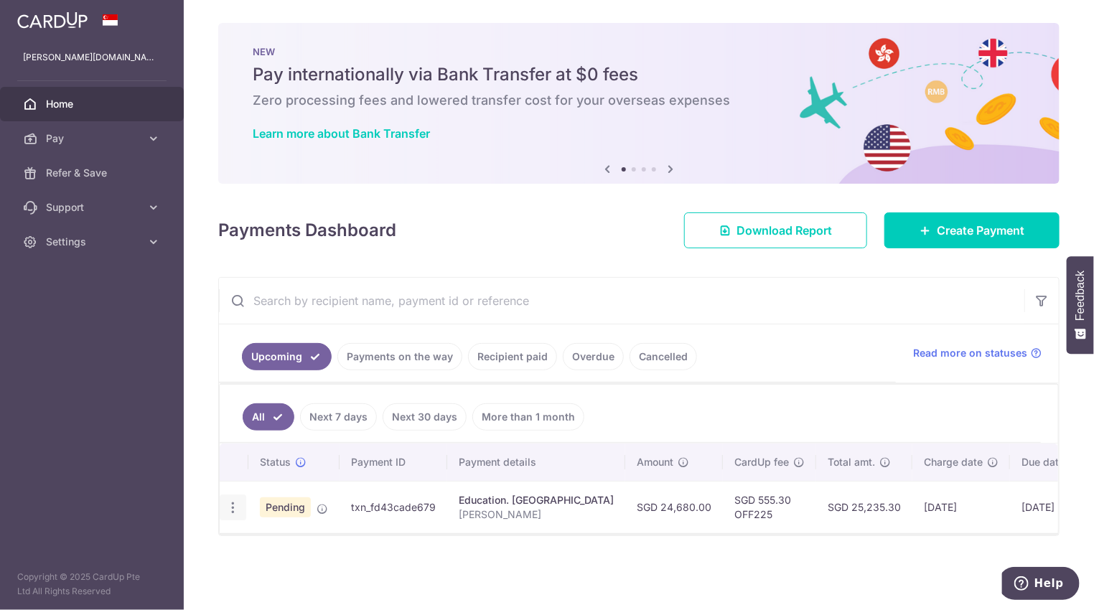
click at [230, 502] on icon "button" at bounding box center [232, 507] width 15 height 15
click at [543, 559] on div "Status Payment ID Payment details Amount CardUp fee Total amt. Charge date Due …" at bounding box center [639, 530] width 838 height 172
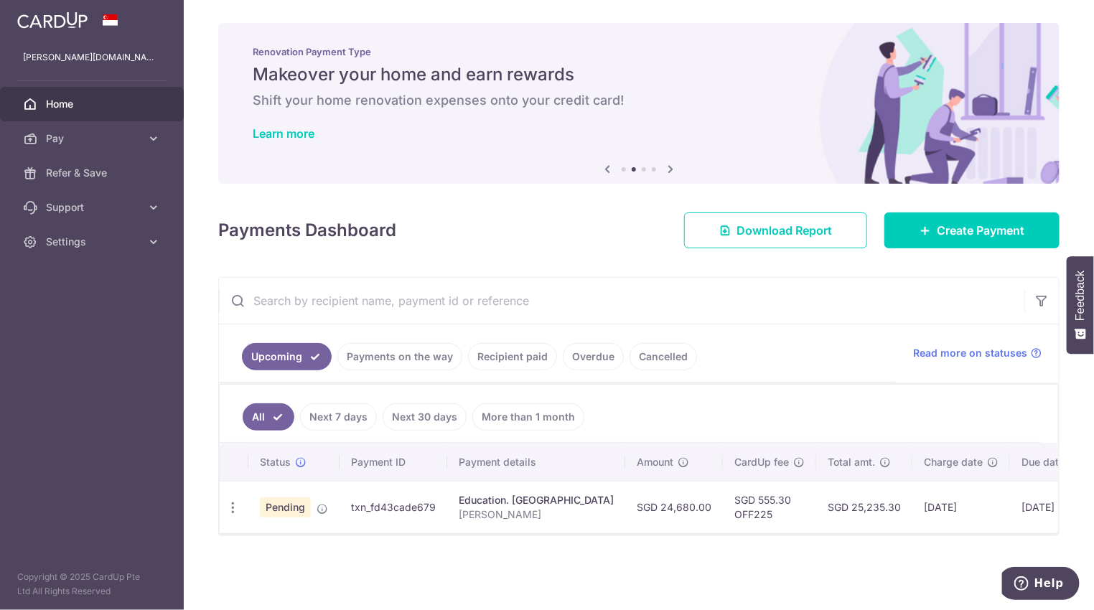
click at [515, 354] on link "Recipient paid" at bounding box center [512, 356] width 89 height 27
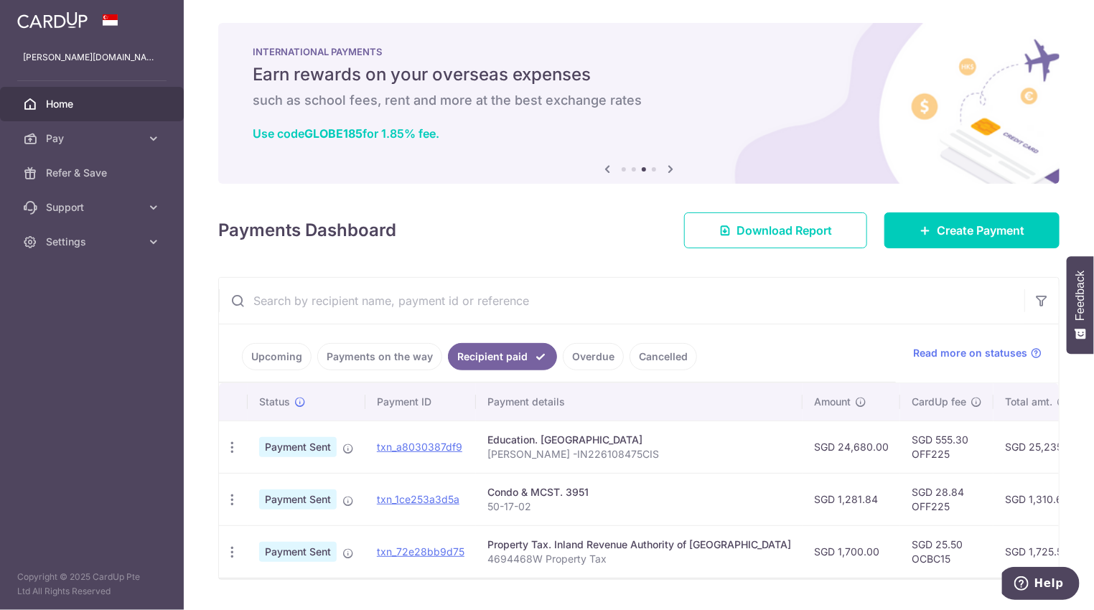
scroll to position [40, 0]
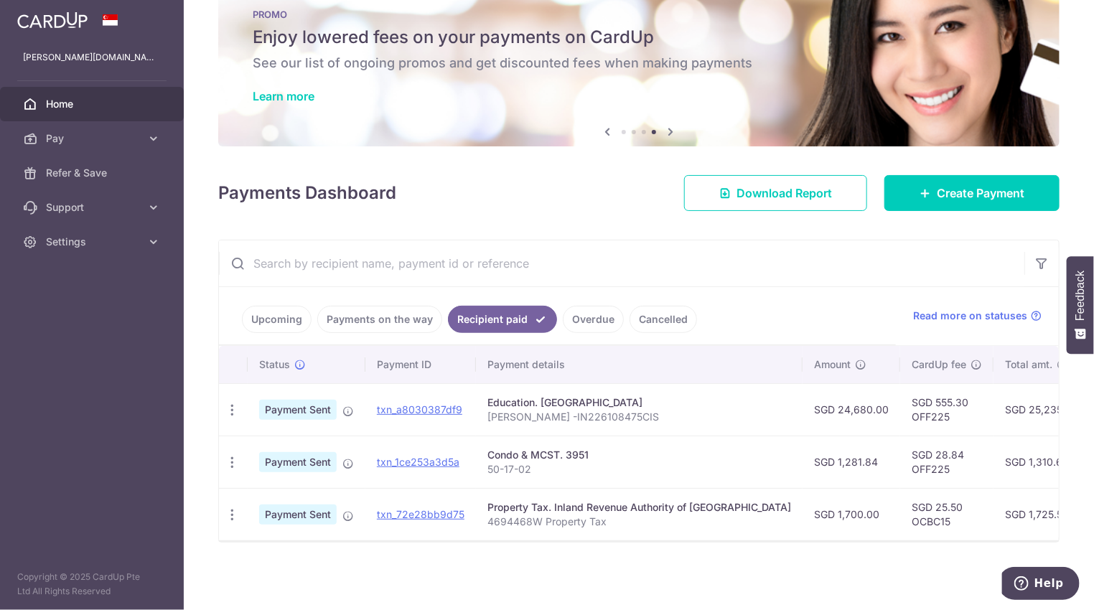
click at [278, 311] on link "Upcoming" at bounding box center [277, 319] width 70 height 27
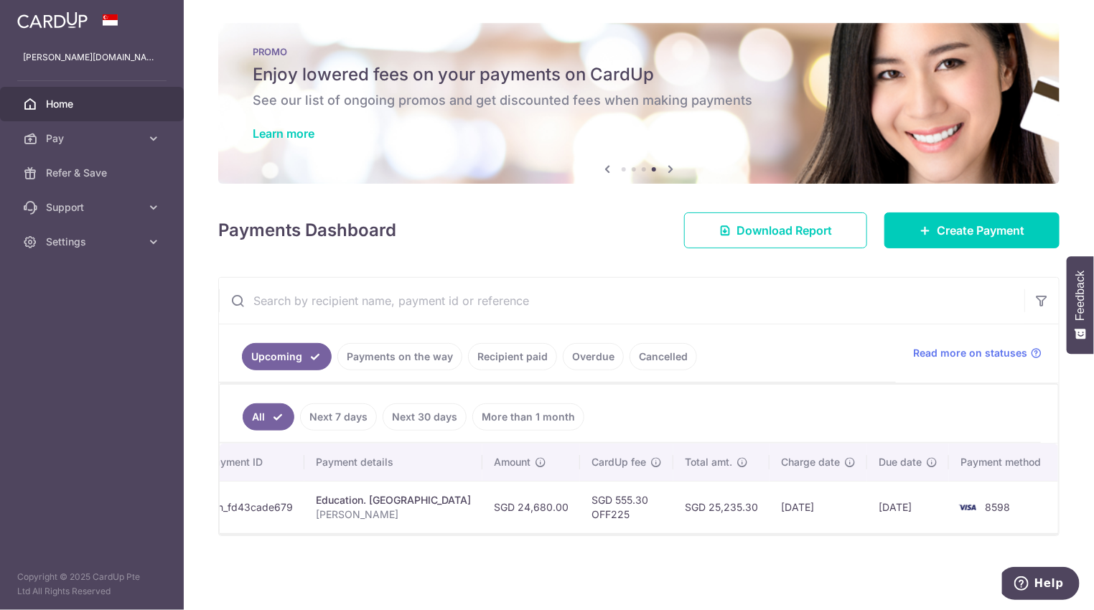
scroll to position [0, 0]
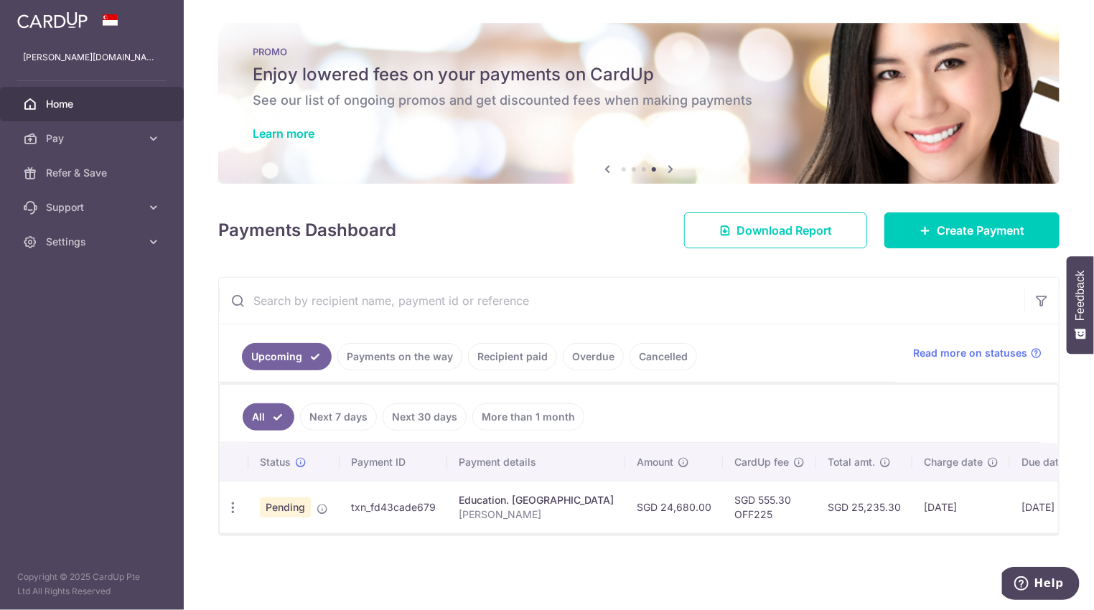
click at [413, 356] on link "Payments on the way" at bounding box center [399, 356] width 125 height 27
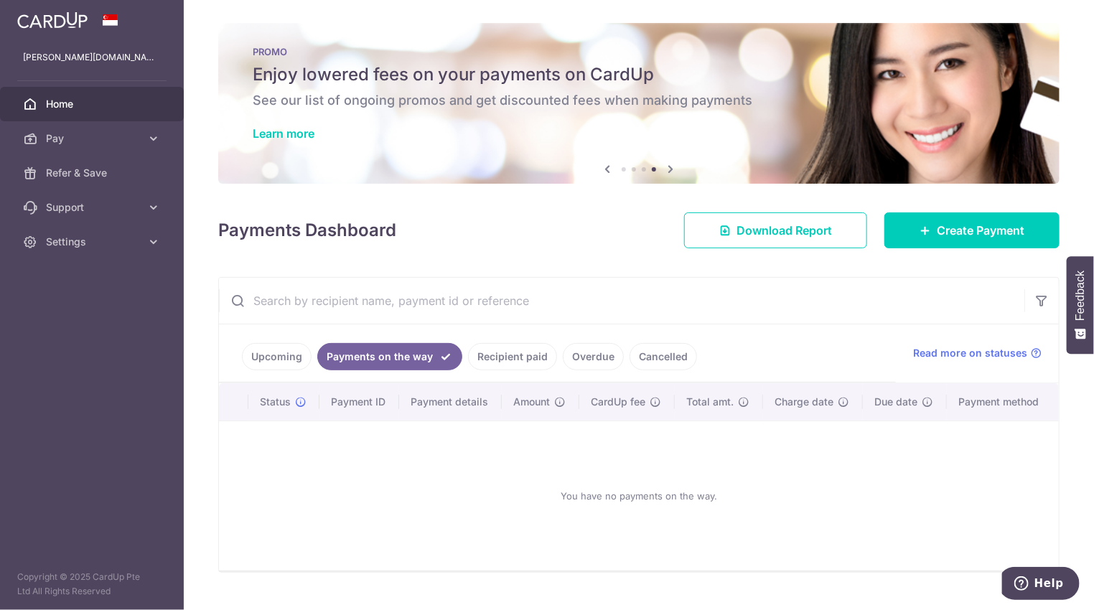
click at [514, 359] on link "Recipient paid" at bounding box center [512, 356] width 89 height 27
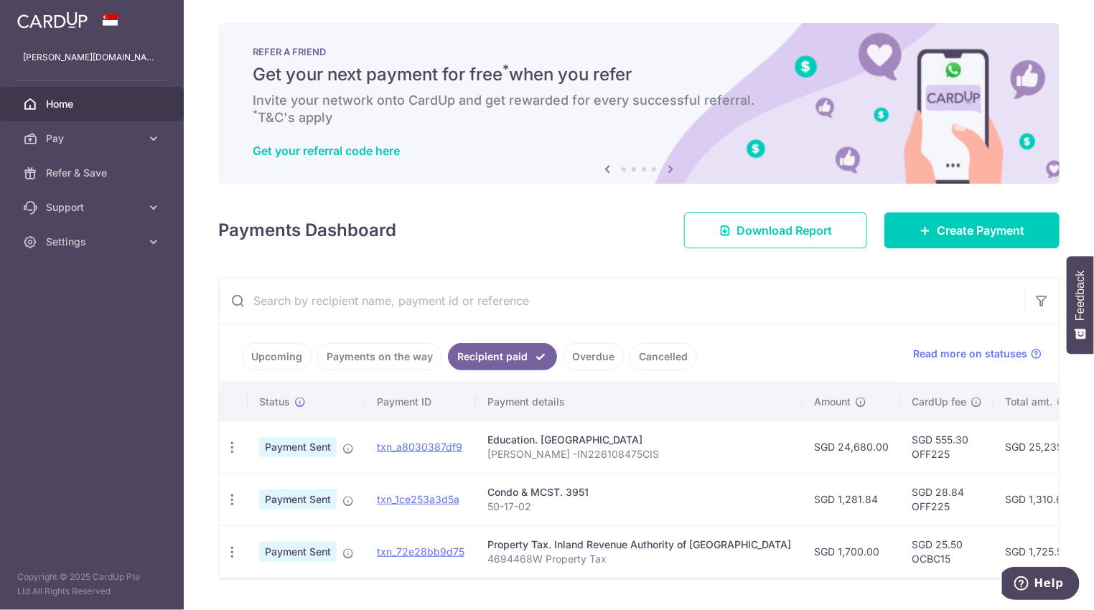
click at [580, 355] on link "Overdue" at bounding box center [593, 356] width 61 height 27
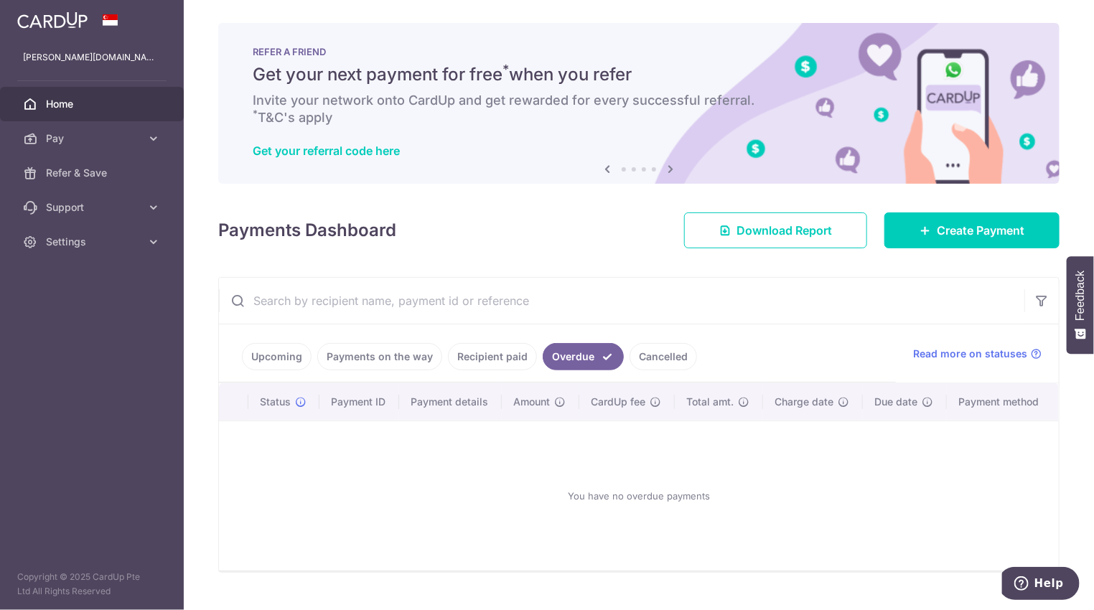
click at [489, 355] on link "Recipient paid" at bounding box center [492, 356] width 89 height 27
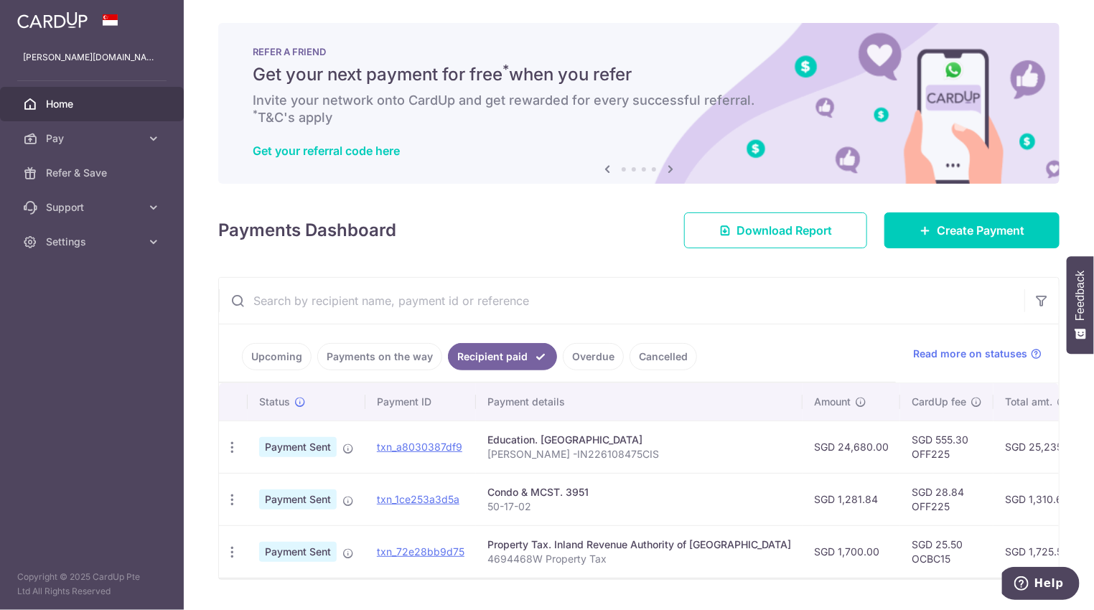
click at [278, 356] on link "Upcoming" at bounding box center [277, 356] width 70 height 27
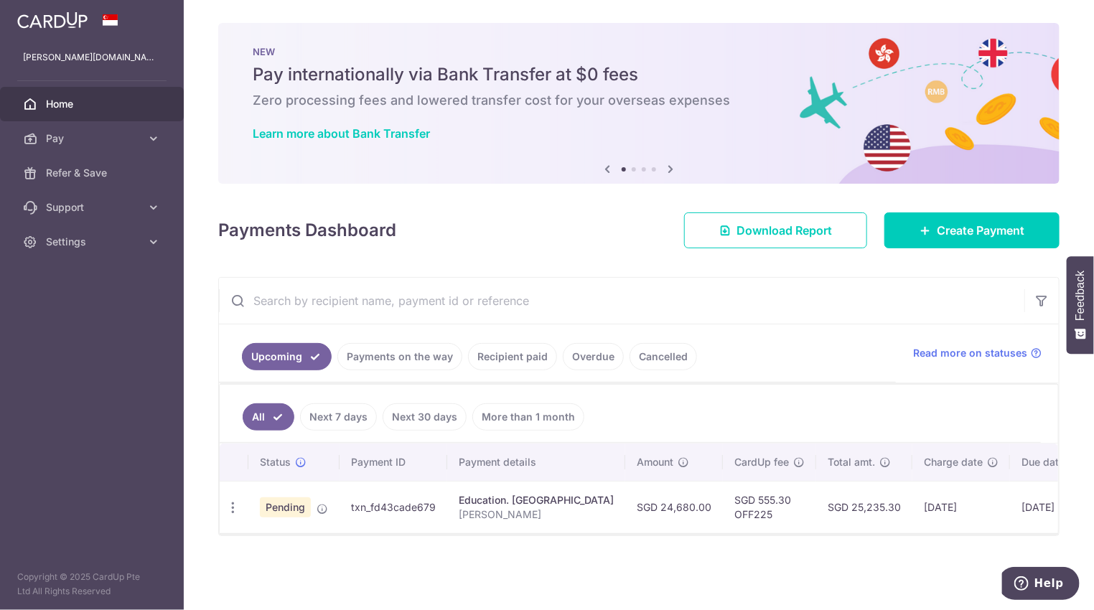
click at [288, 504] on span "Pending" at bounding box center [285, 507] width 51 height 20
click at [235, 500] on icon "button" at bounding box center [232, 507] width 15 height 15
click at [308, 538] on span "Update payment" at bounding box center [310, 546] width 98 height 17
radio input "true"
type input "24,680.00"
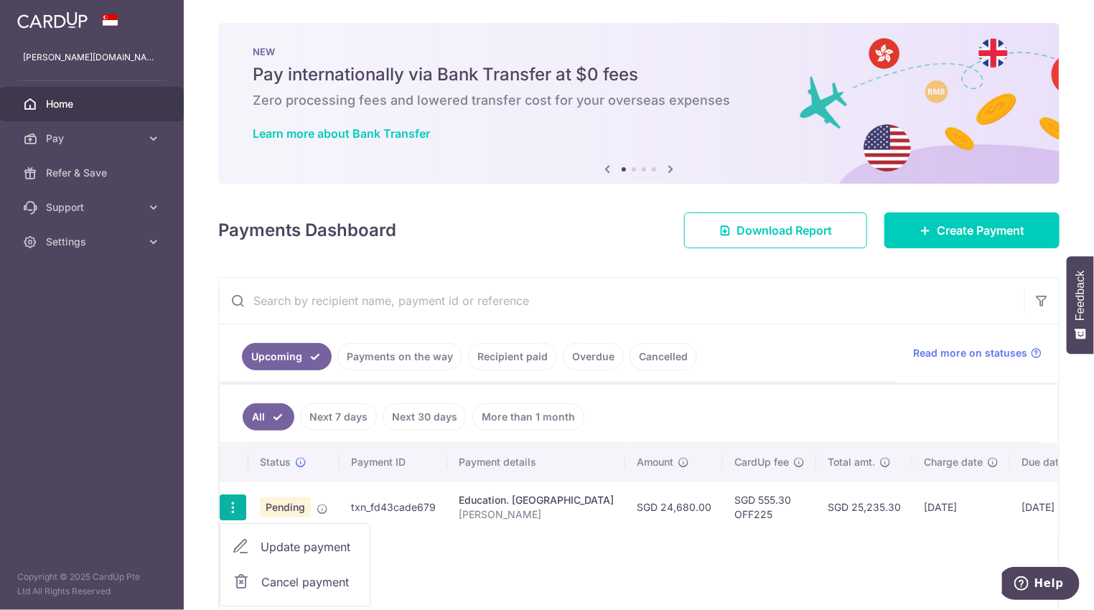
type input "08/10/2025"
type input "Wang Hailu"
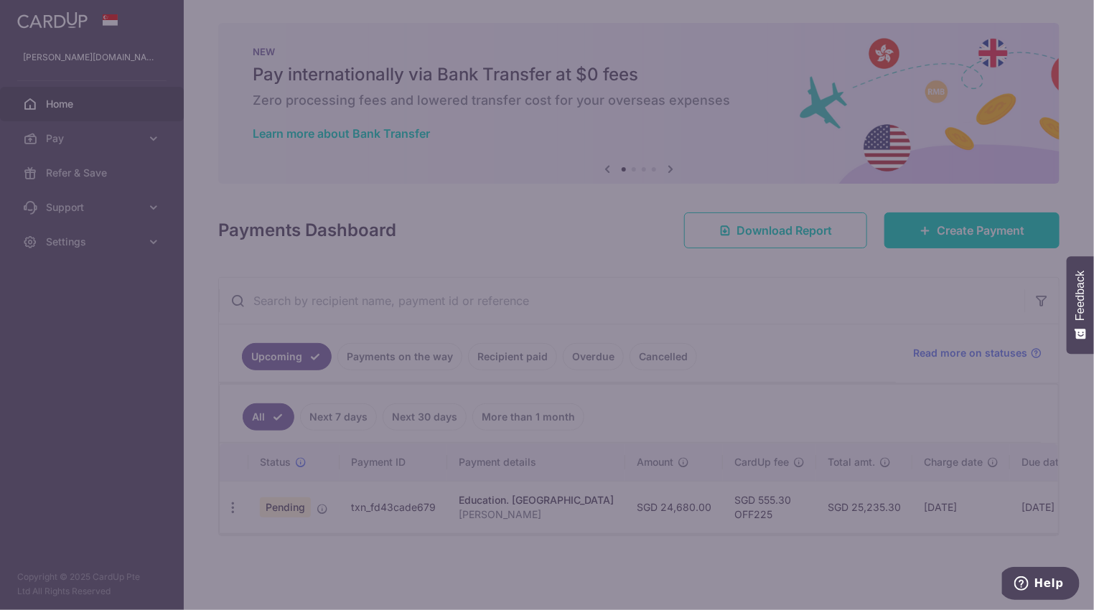
type input "OFF225"
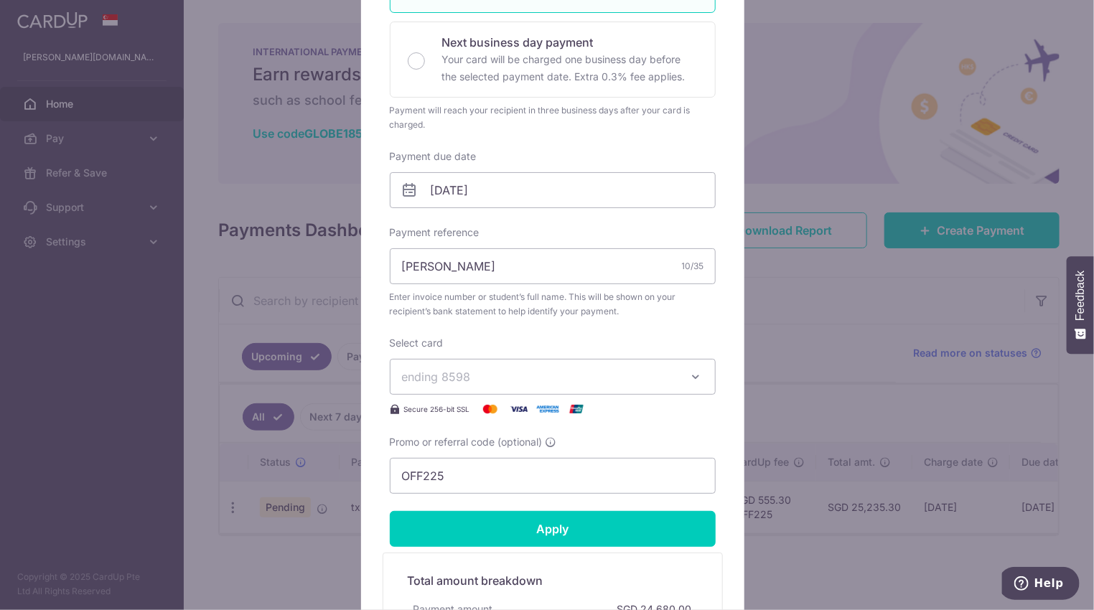
scroll to position [334, 0]
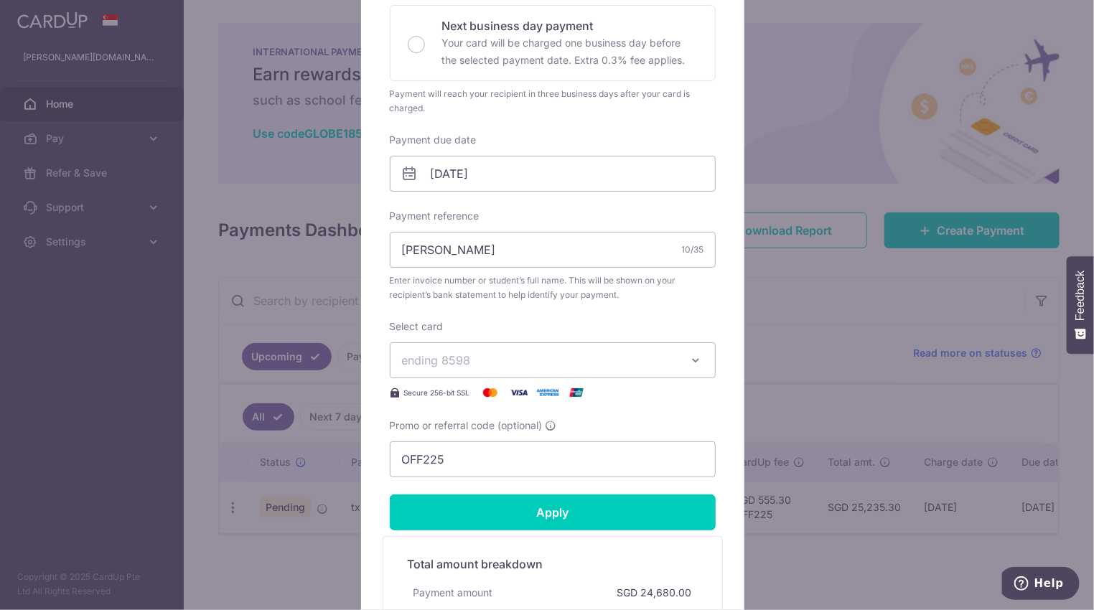
click at [693, 357] on icon "button" at bounding box center [696, 360] width 14 height 14
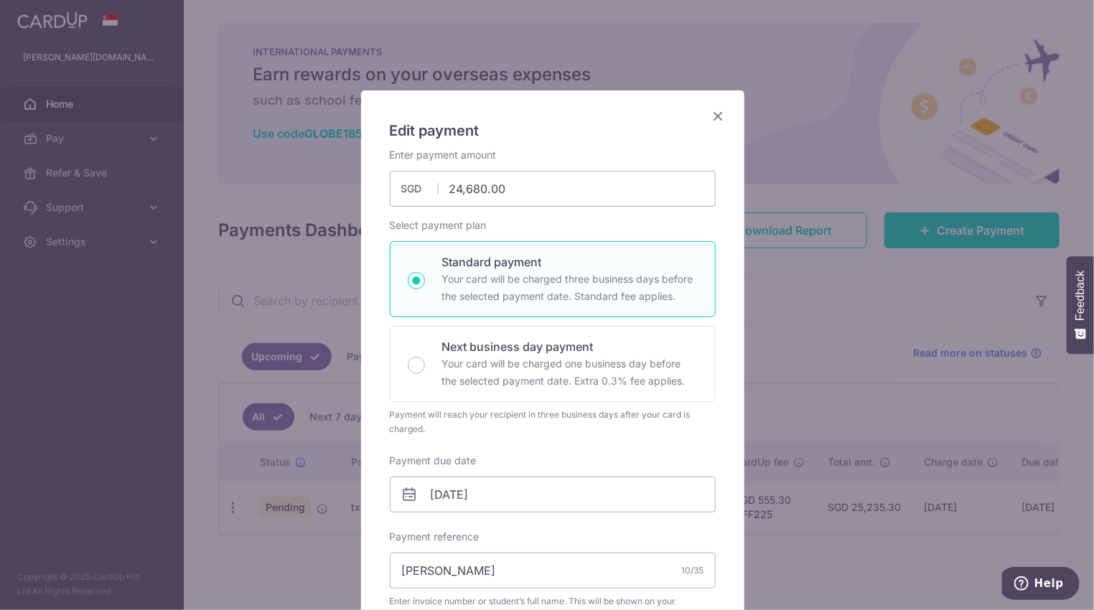
scroll to position [0, 0]
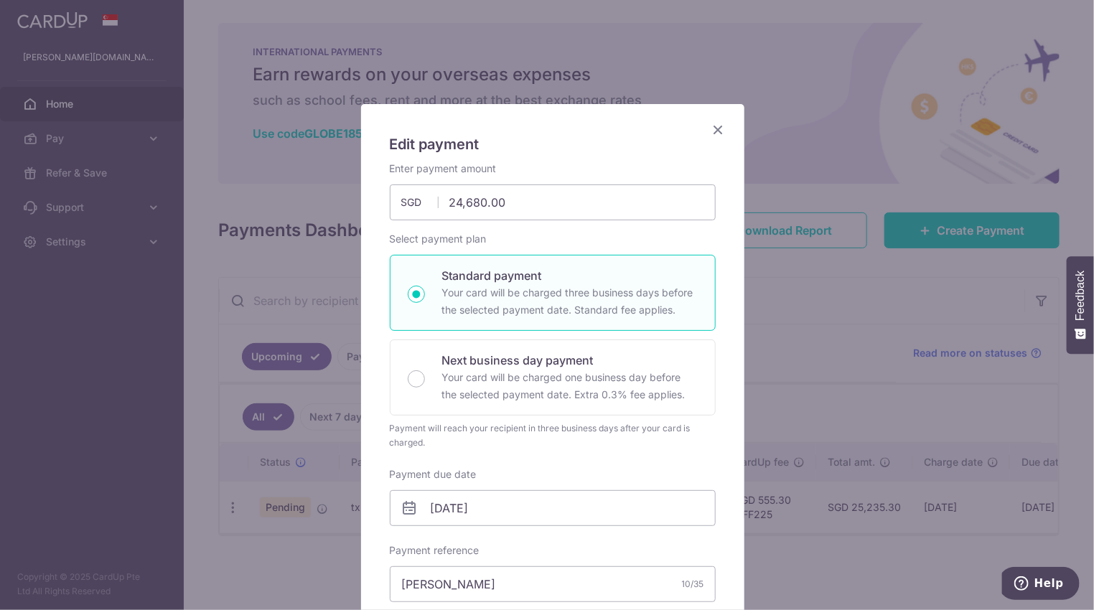
click at [715, 131] on icon "Close" at bounding box center [718, 130] width 17 height 18
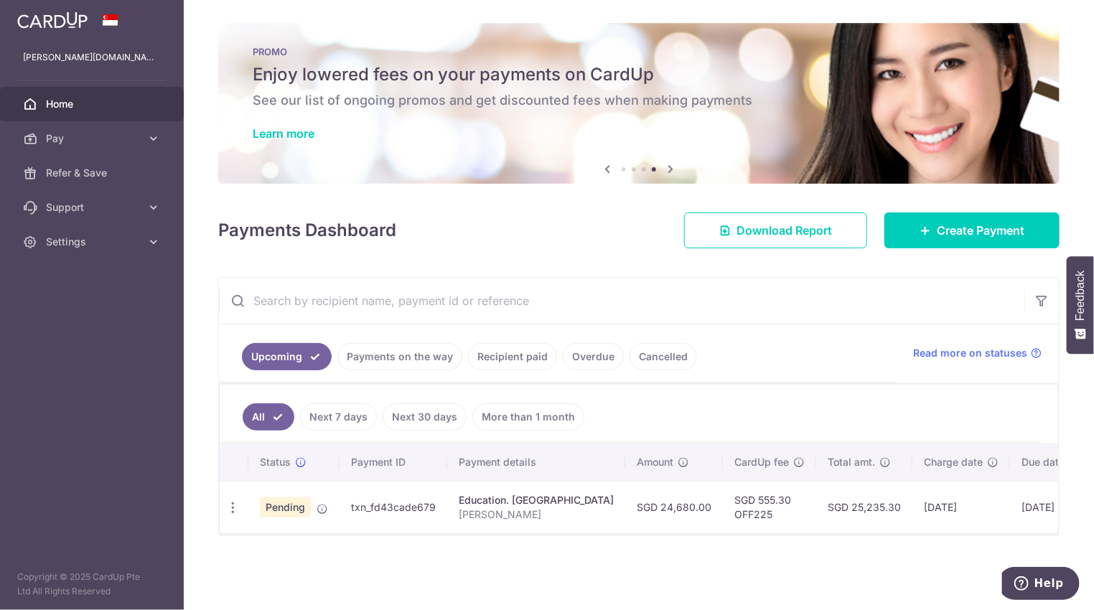
click at [516, 352] on link "Recipient paid" at bounding box center [512, 356] width 89 height 27
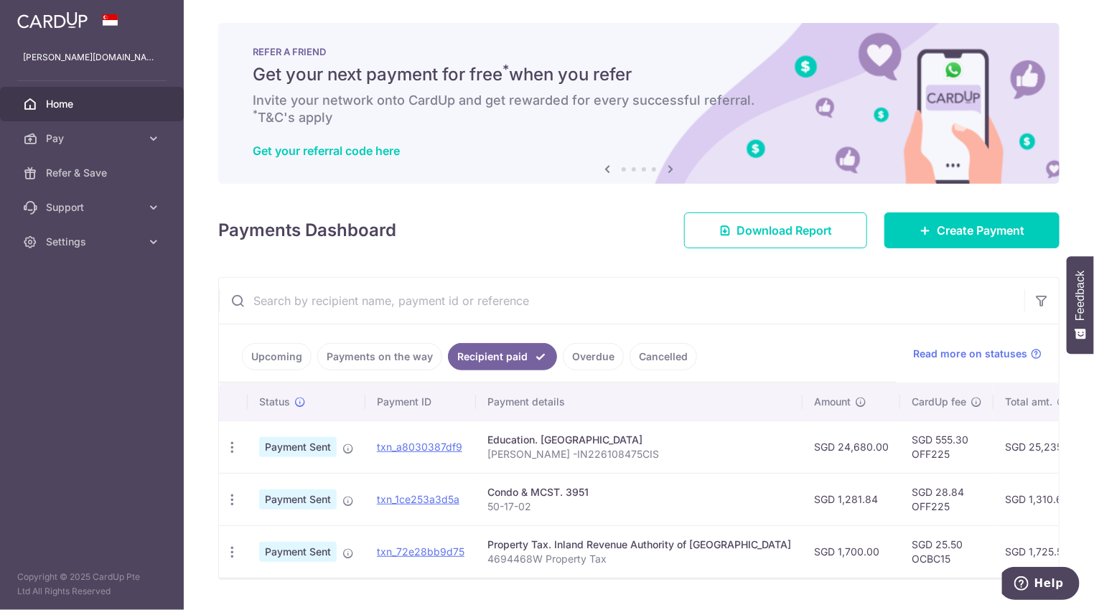
click at [384, 356] on link "Payments on the way" at bounding box center [379, 356] width 125 height 27
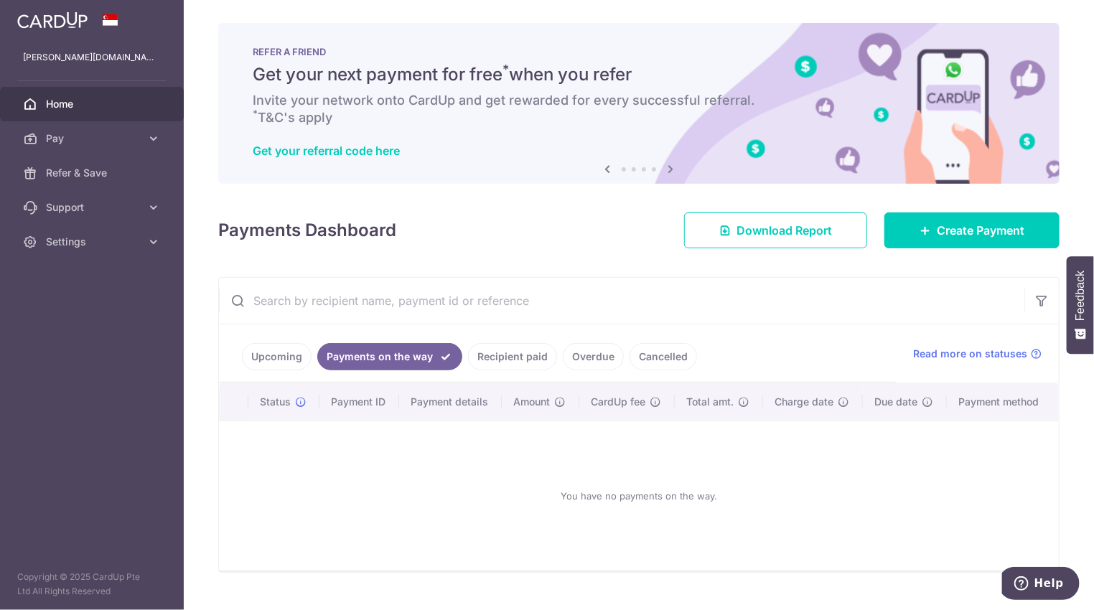
click at [271, 349] on link "Upcoming" at bounding box center [277, 356] width 70 height 27
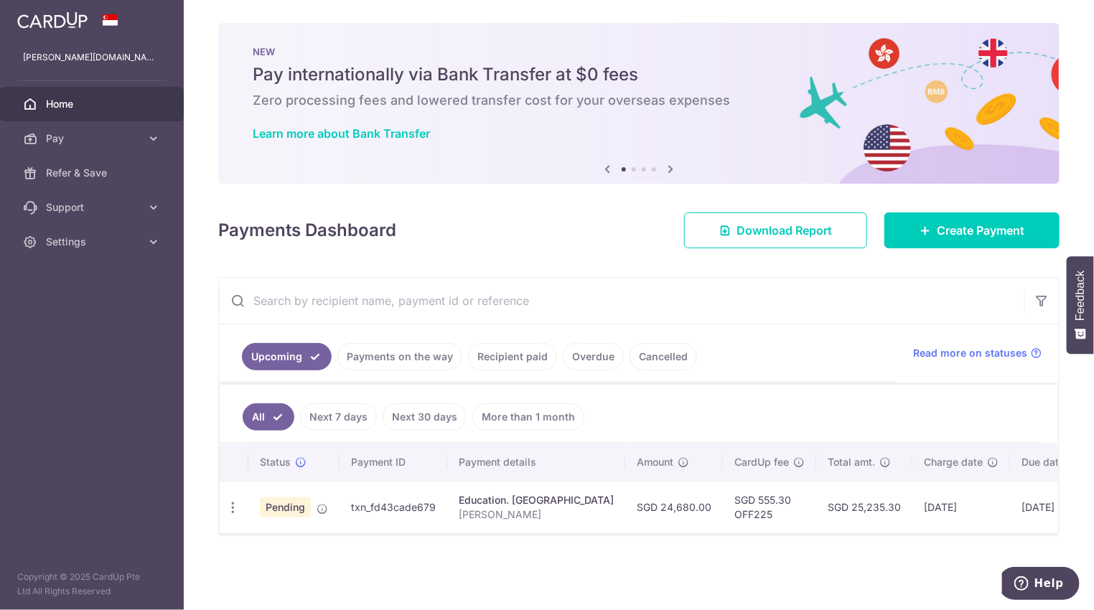
click at [517, 349] on link "Recipient paid" at bounding box center [512, 356] width 89 height 27
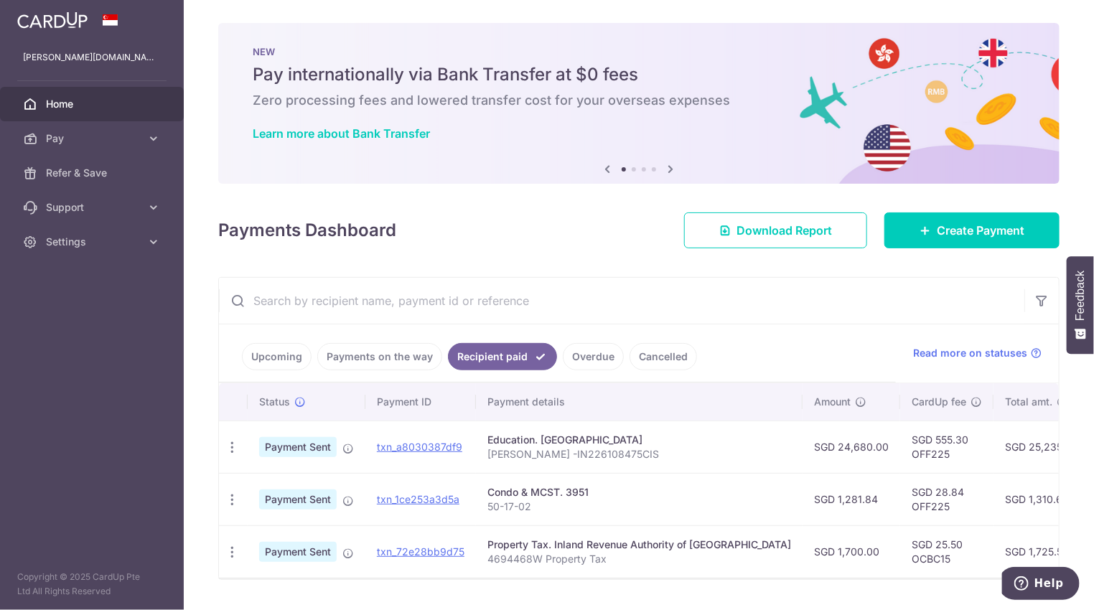
click at [273, 358] on link "Upcoming" at bounding box center [277, 356] width 70 height 27
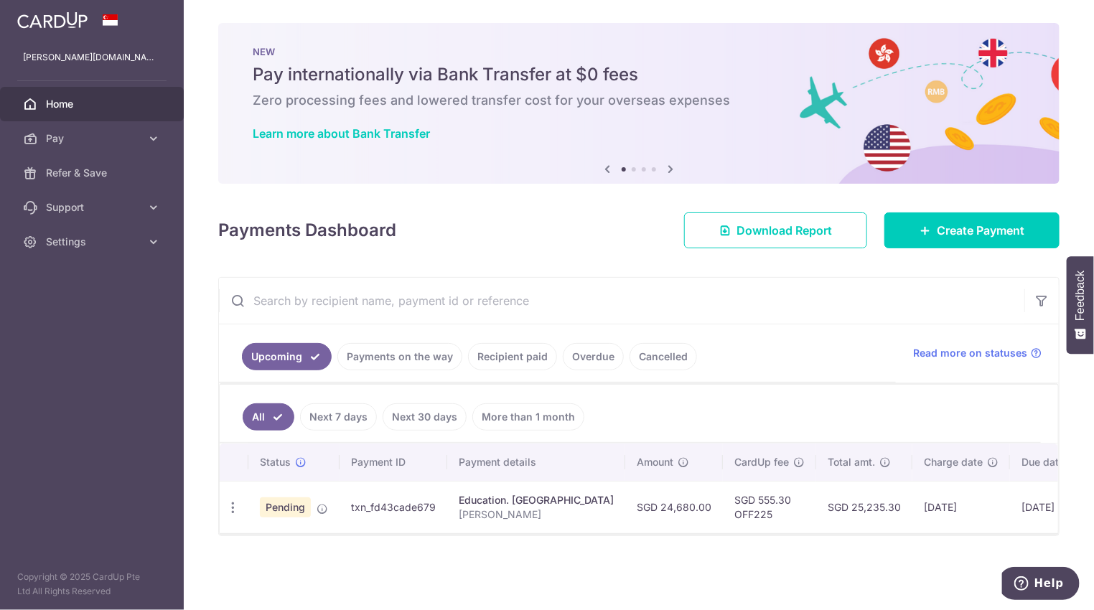
click at [531, 350] on link "Recipient paid" at bounding box center [512, 356] width 89 height 27
